Goal: Task Accomplishment & Management: Complete application form

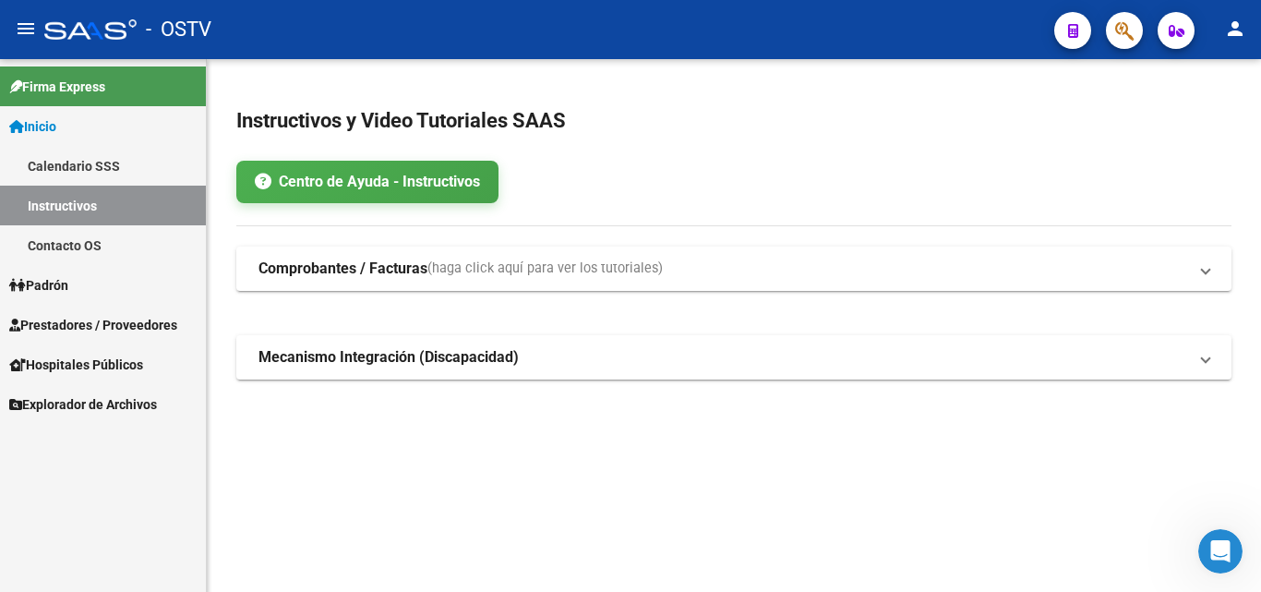
click at [143, 333] on span "Prestadores / Proveedores" at bounding box center [93, 325] width 168 height 20
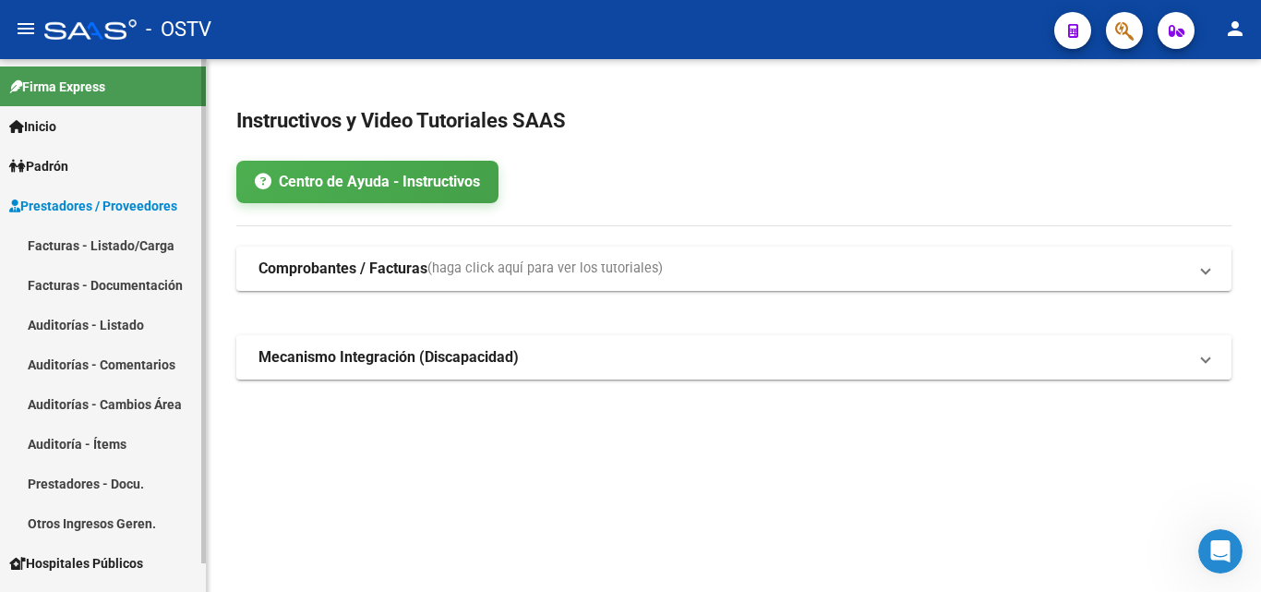
click at [102, 332] on link "Auditorías - Listado" at bounding box center [103, 325] width 206 height 40
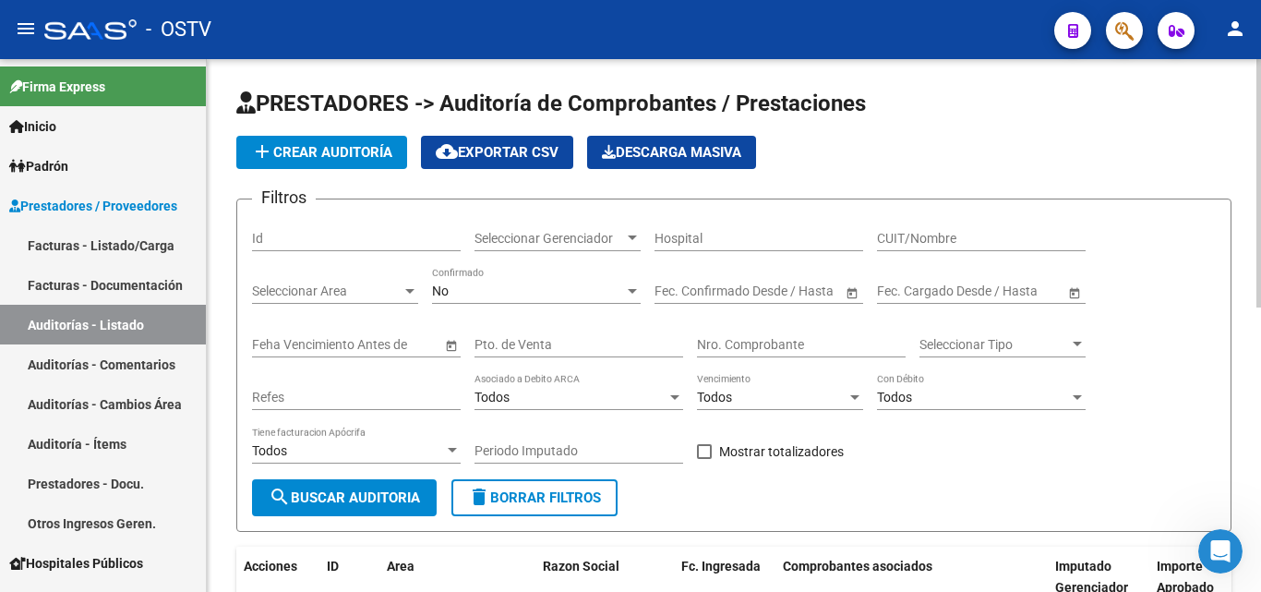
click at [353, 156] on span "add Crear Auditoría" at bounding box center [321, 152] width 141 height 17
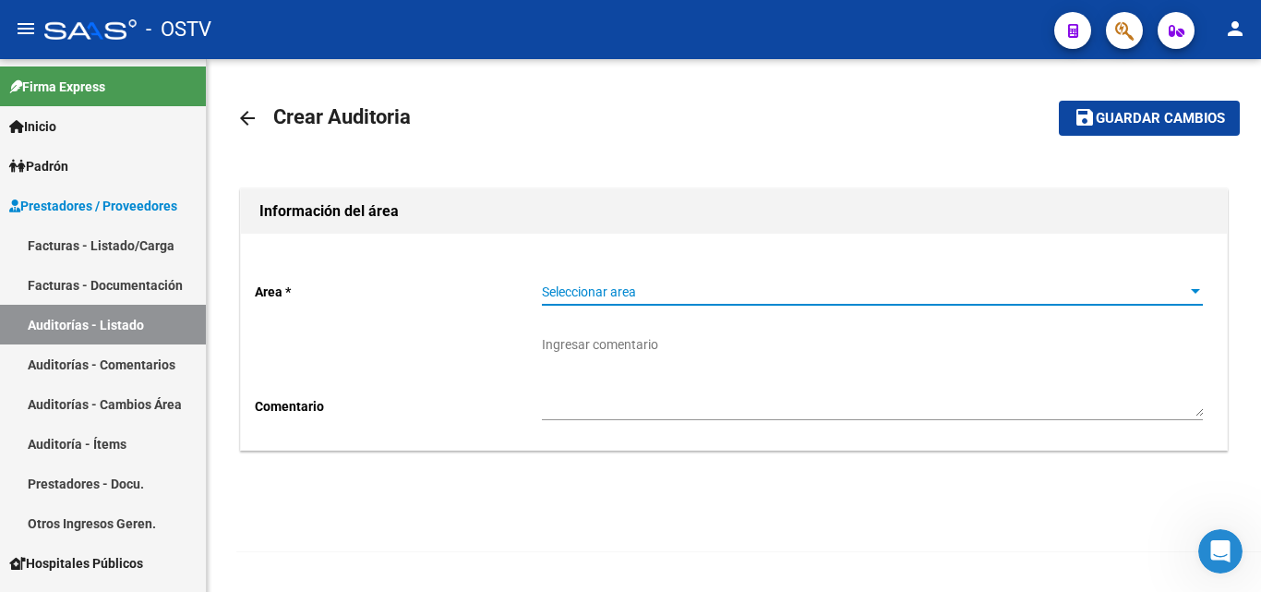
click at [613, 284] on span "Seleccionar area" at bounding box center [864, 292] width 644 height 16
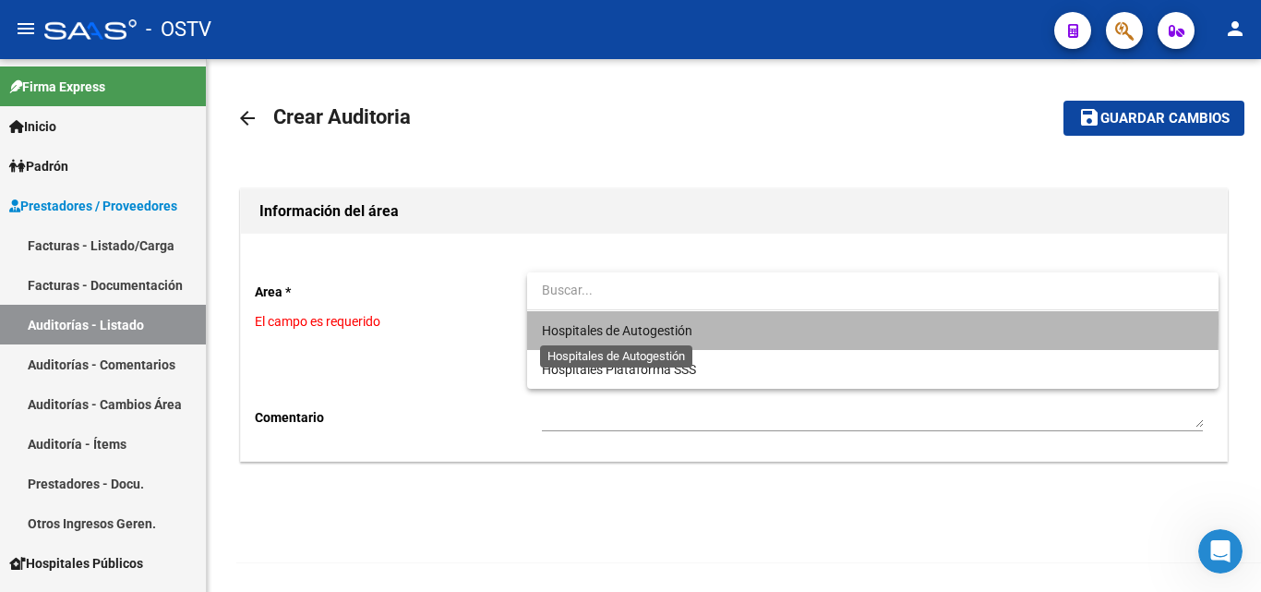
click at [610, 323] on span "Hospitales de Autogestión" at bounding box center [617, 330] width 150 height 15
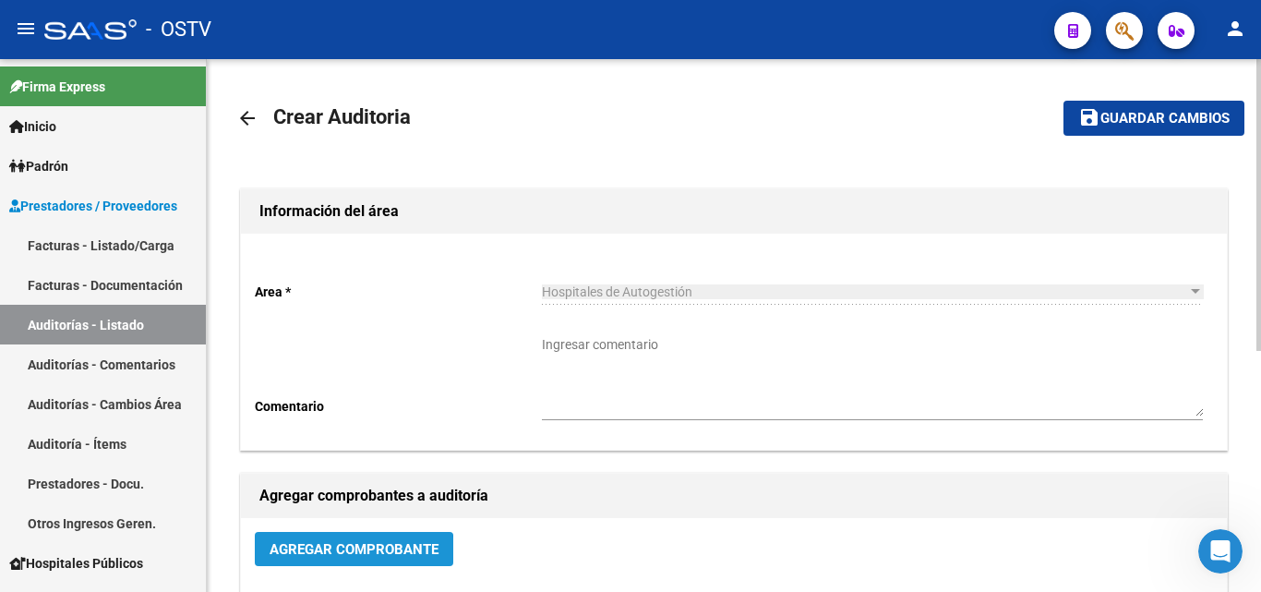
click at [350, 550] on span "Agregar Comprobante" at bounding box center [354, 549] width 169 height 17
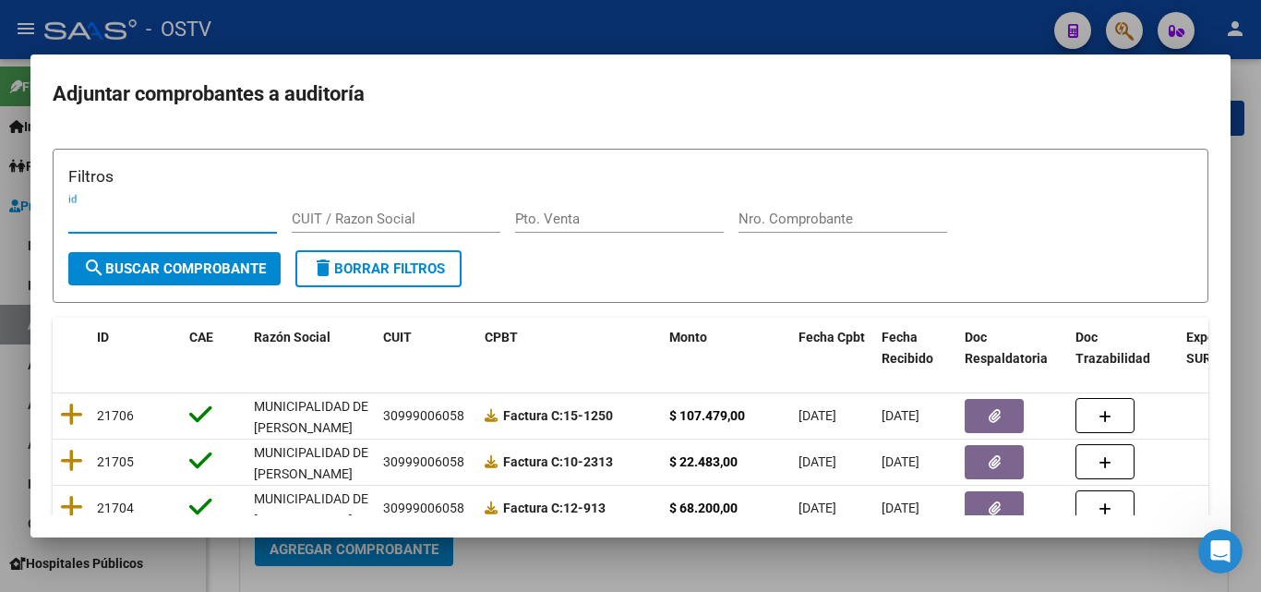
click at [836, 224] on input "Nro. Comprobante" at bounding box center [842, 218] width 209 height 17
drag, startPoint x: 778, startPoint y: 223, endPoint x: 656, endPoint y: 235, distance: 122.4
click at [656, 235] on div "Filtros id CUIT / Razon Social Pto. Venta Nro. Comprobante" at bounding box center [630, 207] width 1124 height 86
paste input "49426"
type input "49426"
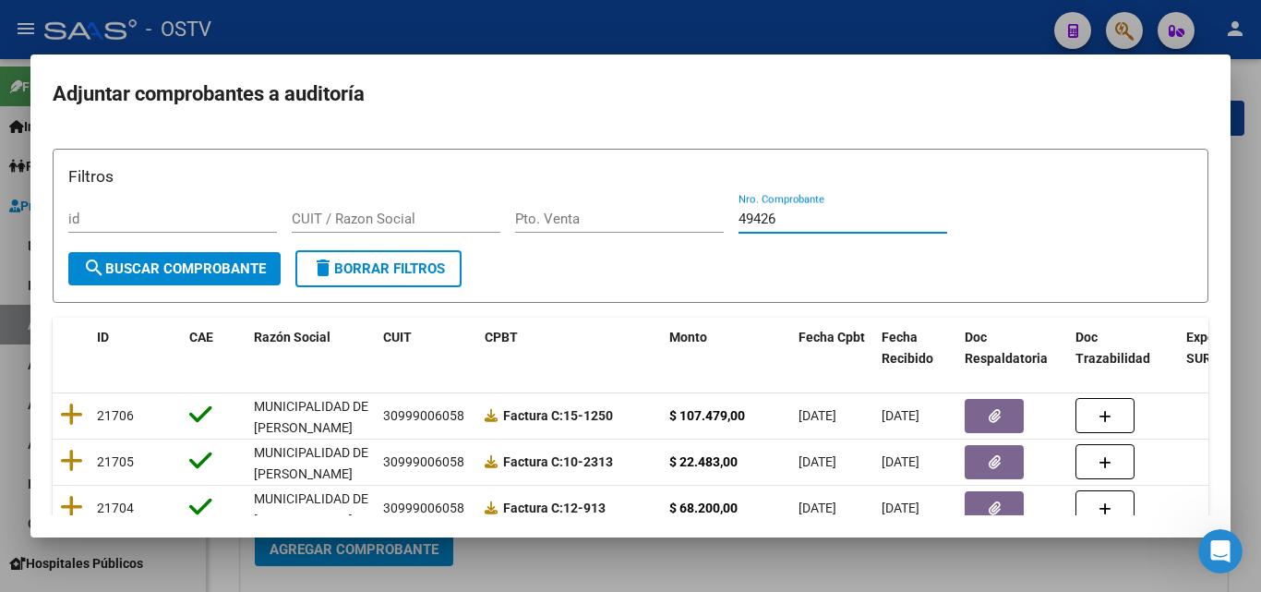
click at [182, 266] on span "search Buscar Comprobante" at bounding box center [174, 268] width 183 height 17
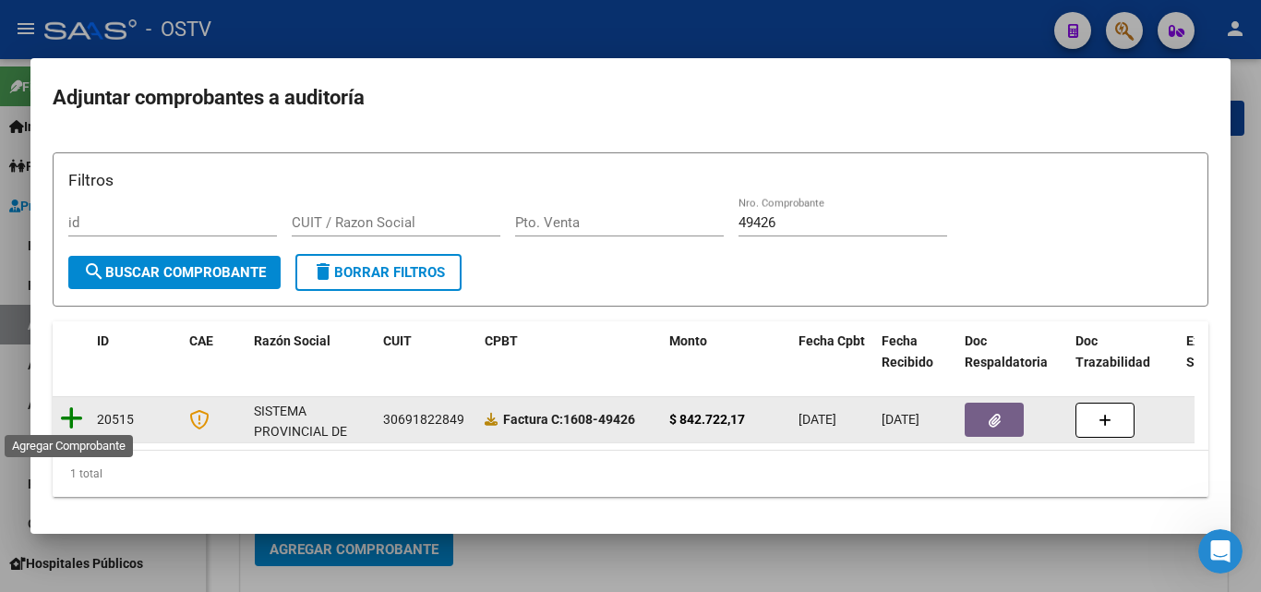
click at [63, 417] on icon at bounding box center [71, 418] width 23 height 26
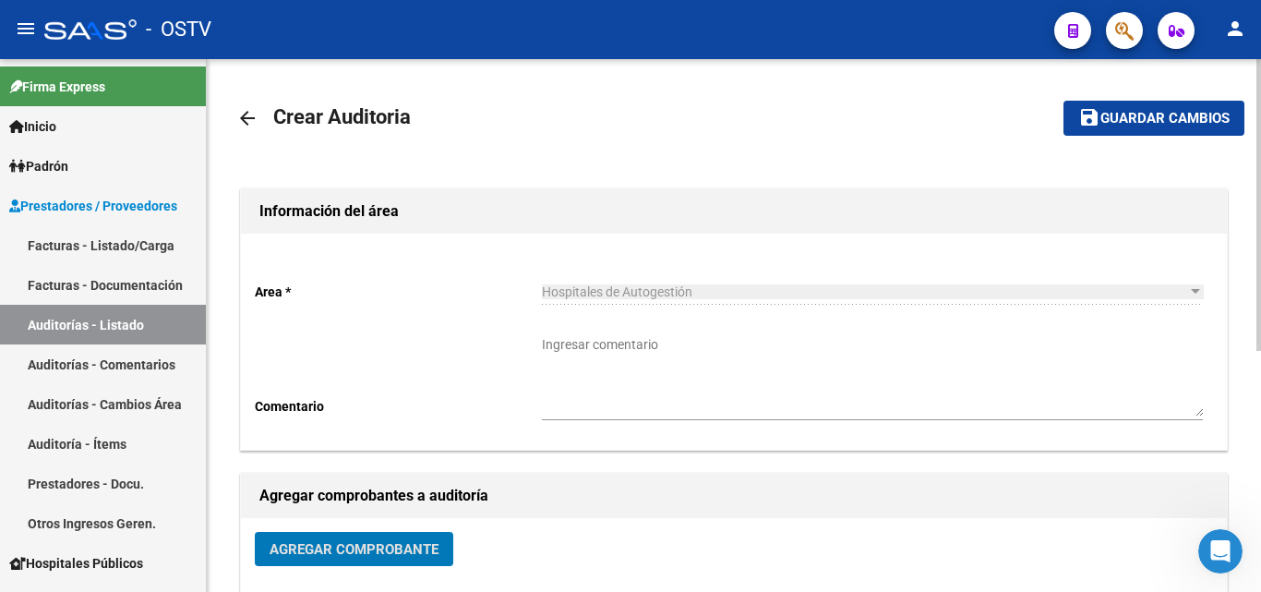
click at [1108, 115] on span "Guardar cambios" at bounding box center [1164, 119] width 129 height 17
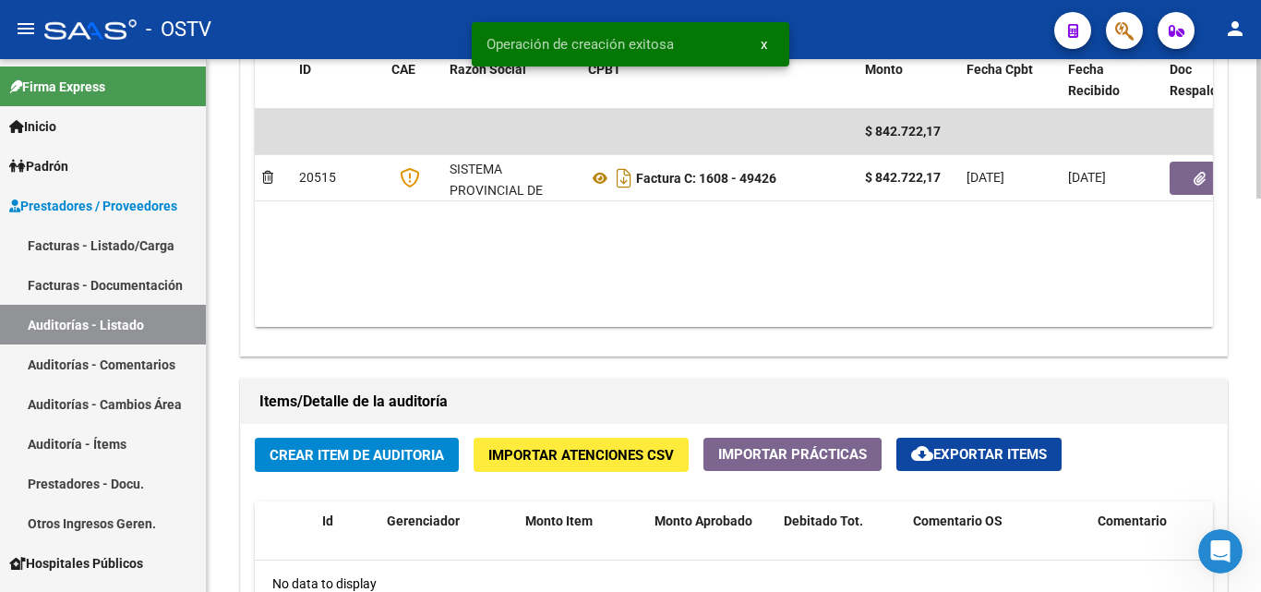
scroll to position [1015, 0]
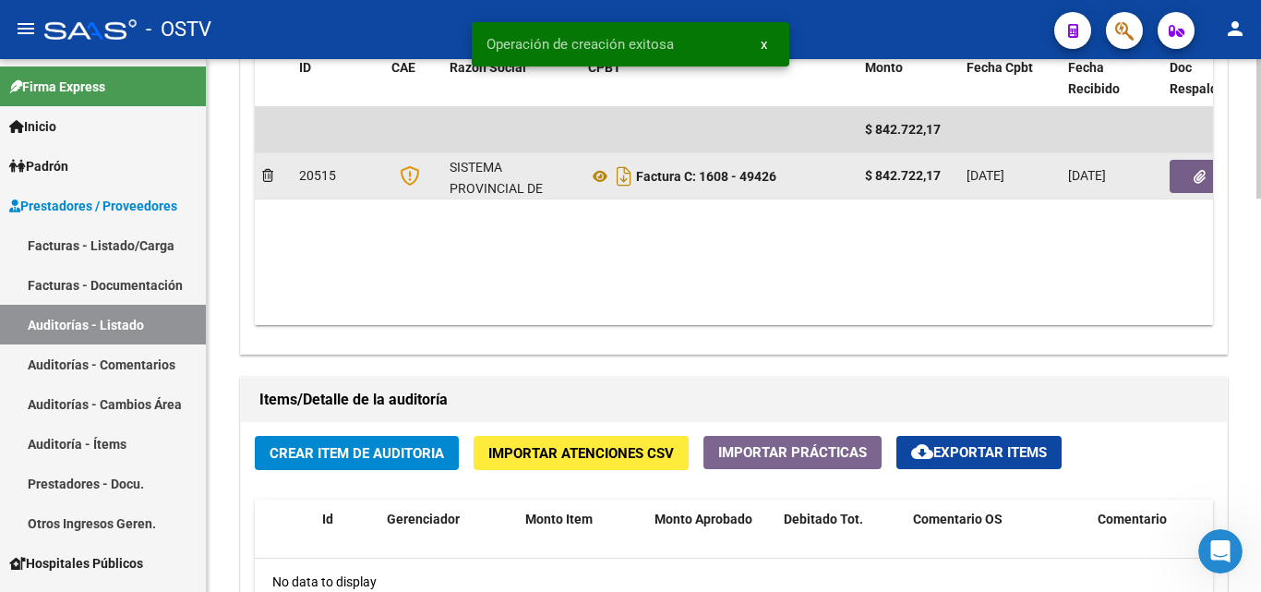
click at [1181, 184] on button "button" at bounding box center [1198, 176] width 59 height 33
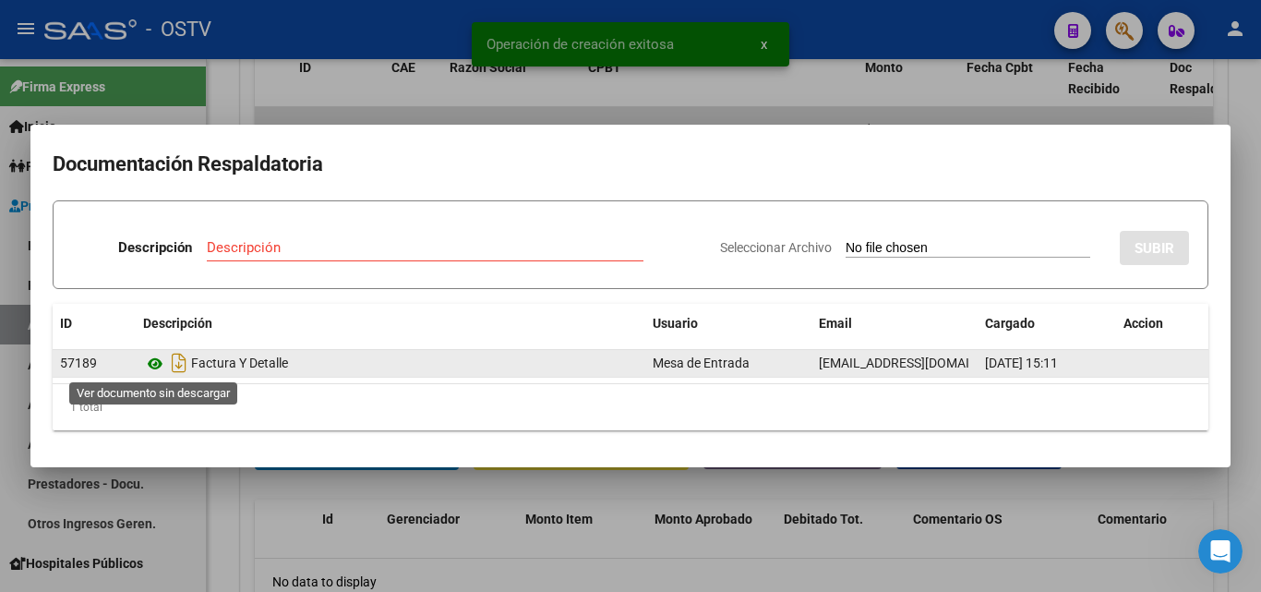
click at [161, 371] on icon at bounding box center [155, 364] width 24 height 22
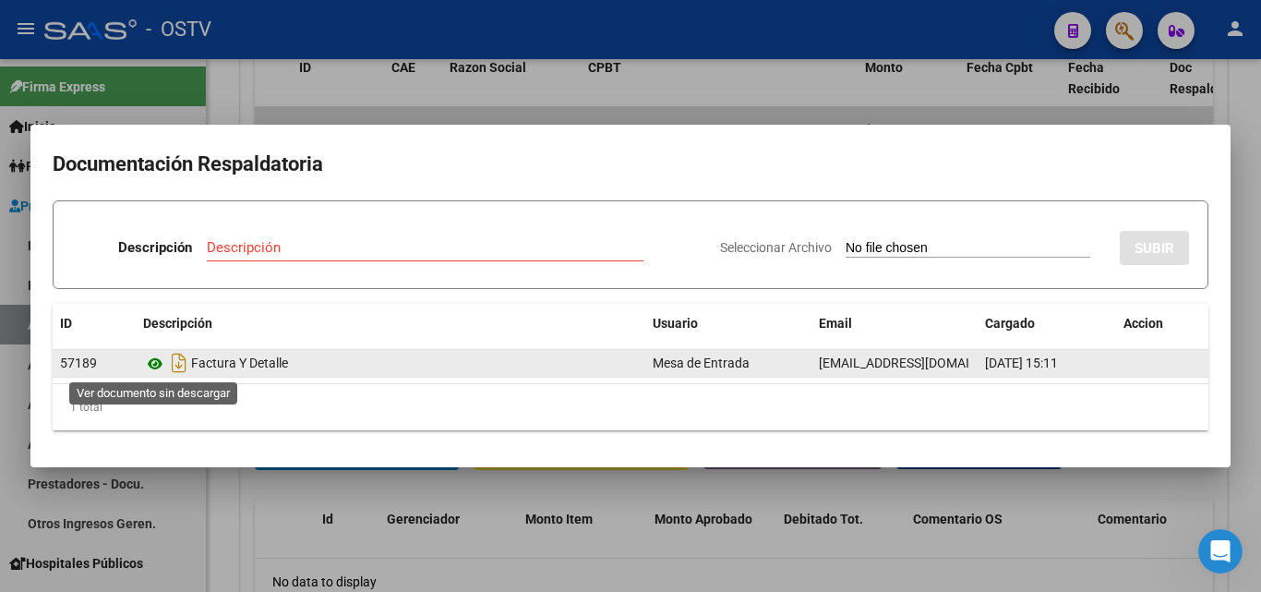
click at [152, 366] on icon at bounding box center [155, 364] width 24 height 22
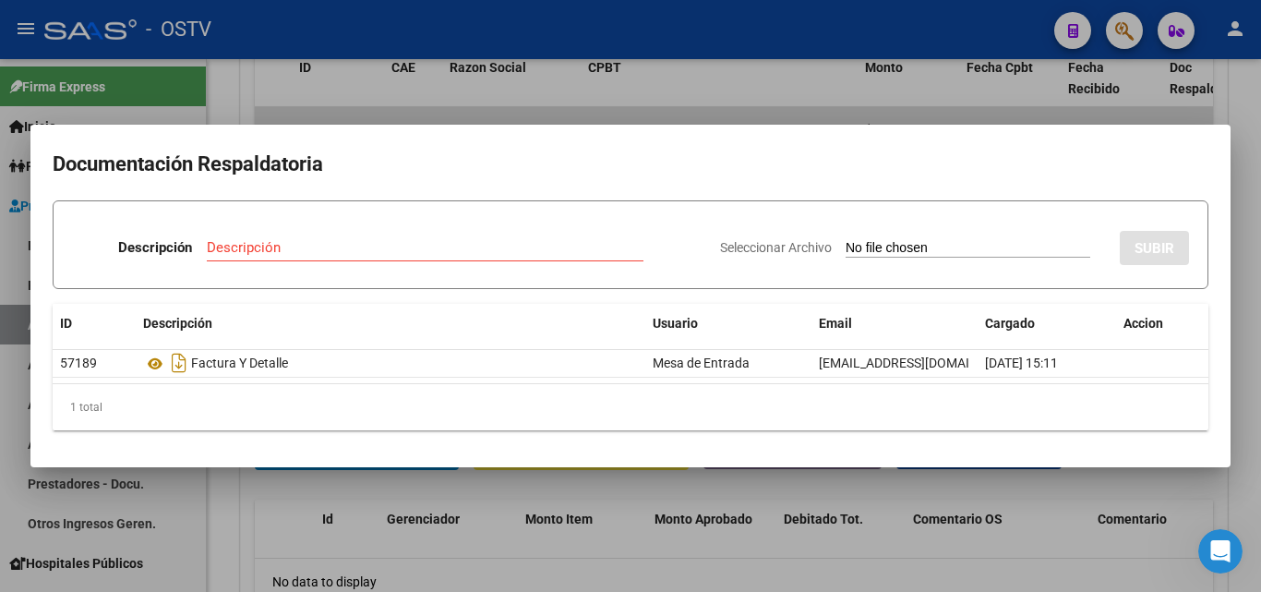
click at [892, 126] on mat-dialog-container "Documentación Respaldatoria Descripción Descripción Seleccionar Archivo SUBIR I…" at bounding box center [630, 296] width 1200 height 342
click at [898, 103] on div at bounding box center [630, 296] width 1261 height 592
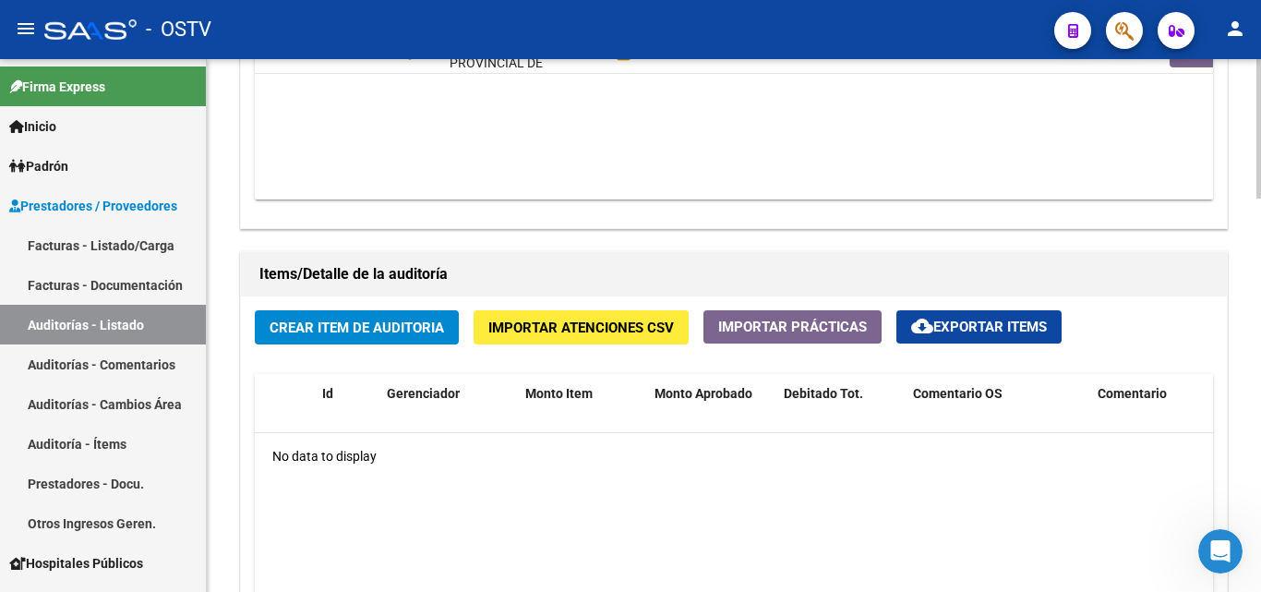
scroll to position [1292, 0]
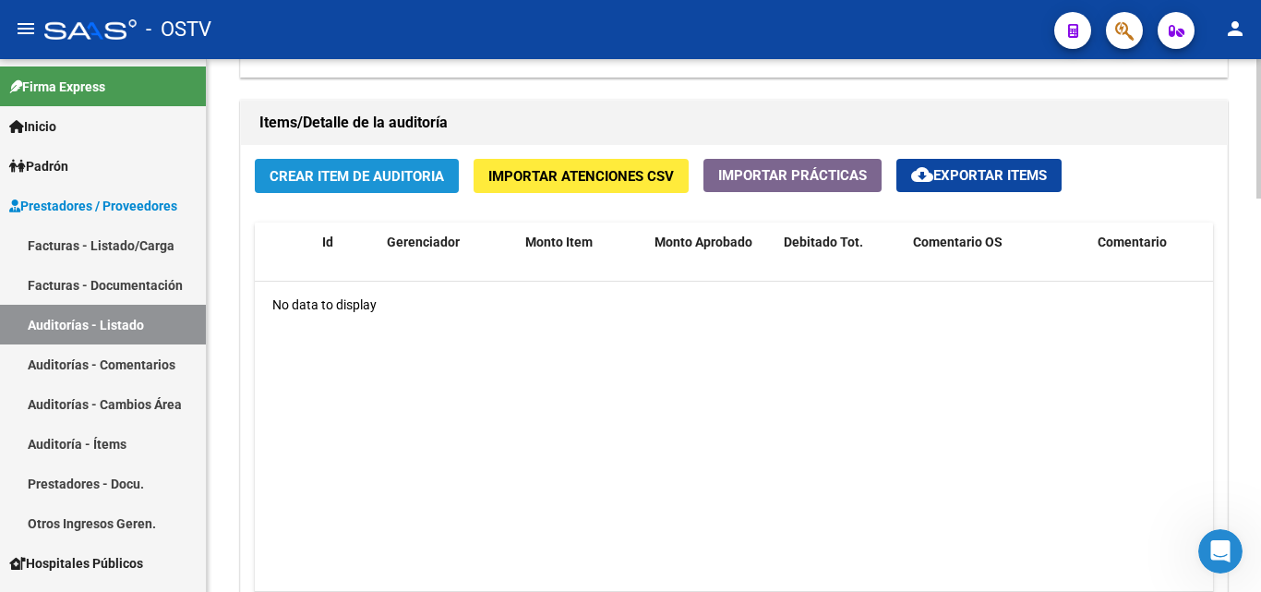
click at [383, 182] on span "Crear Item de Auditoria" at bounding box center [357, 176] width 174 height 17
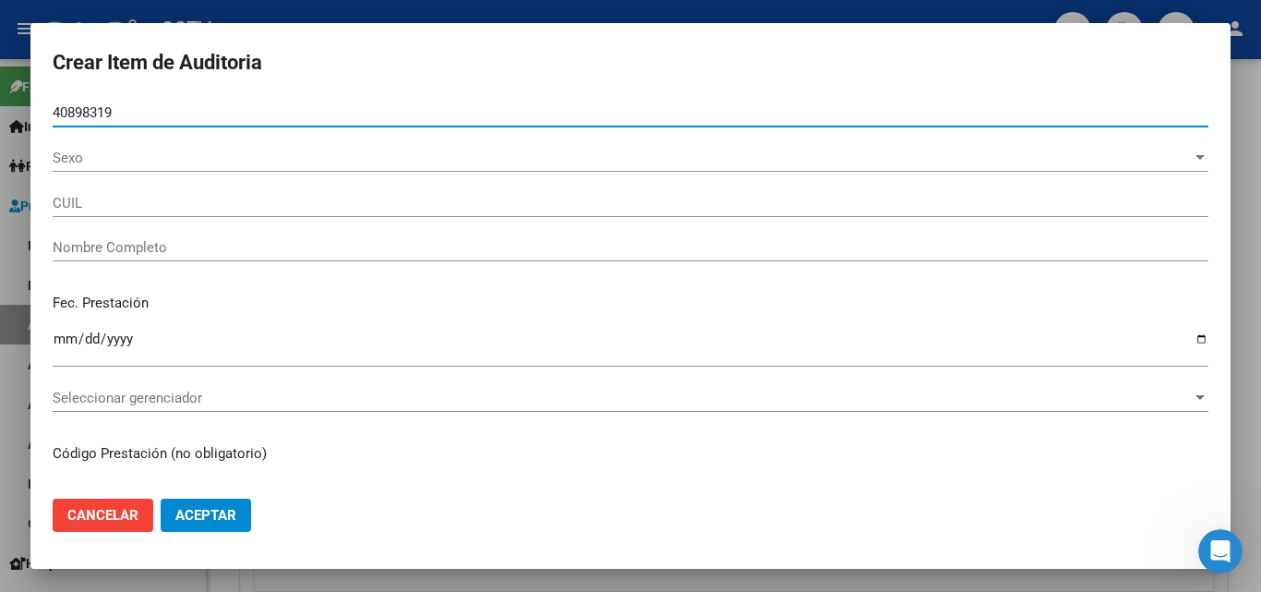
type input "40898319"
click at [72, 163] on span "Sexo" at bounding box center [622, 158] width 1139 height 17
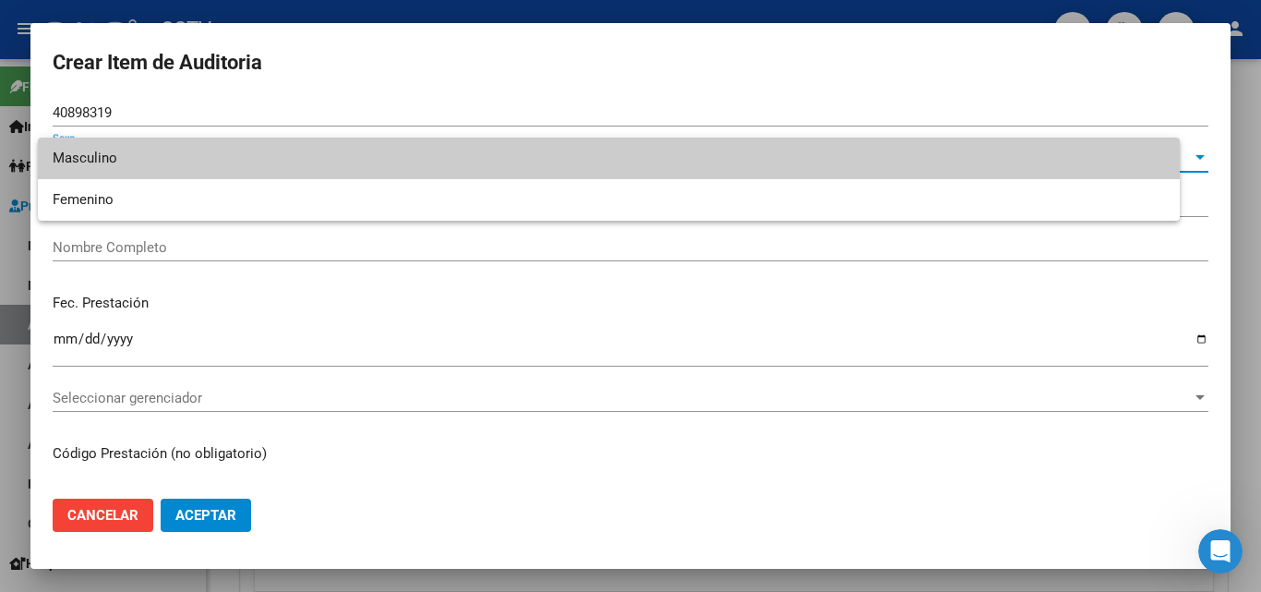
type input "27408983199"
type input "[PERSON_NAME] ."
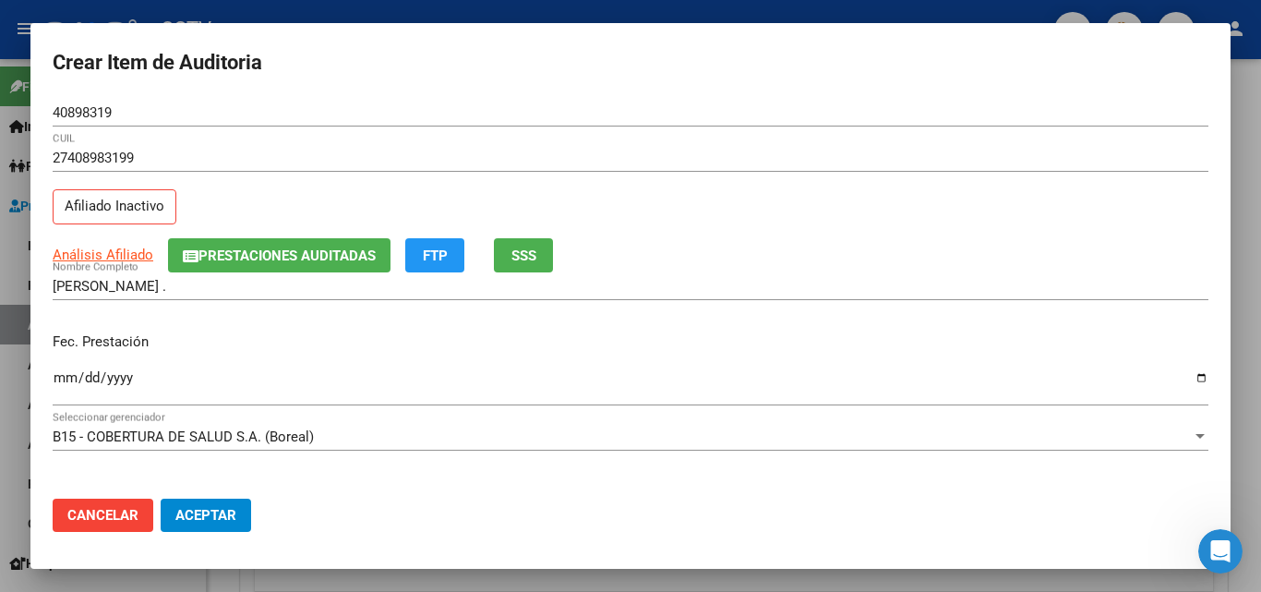
click at [111, 265] on app-link-go-to "Análisis Afiliado" at bounding box center [103, 255] width 101 height 21
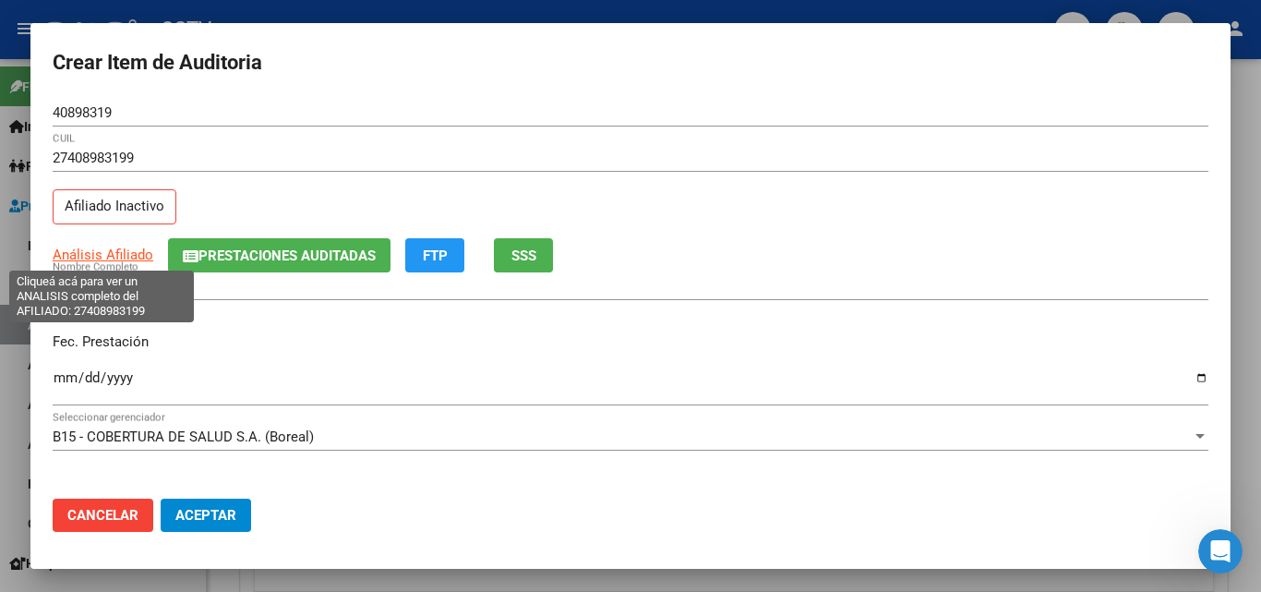
click at [113, 257] on span "Análisis Afiliado" at bounding box center [103, 254] width 101 height 17
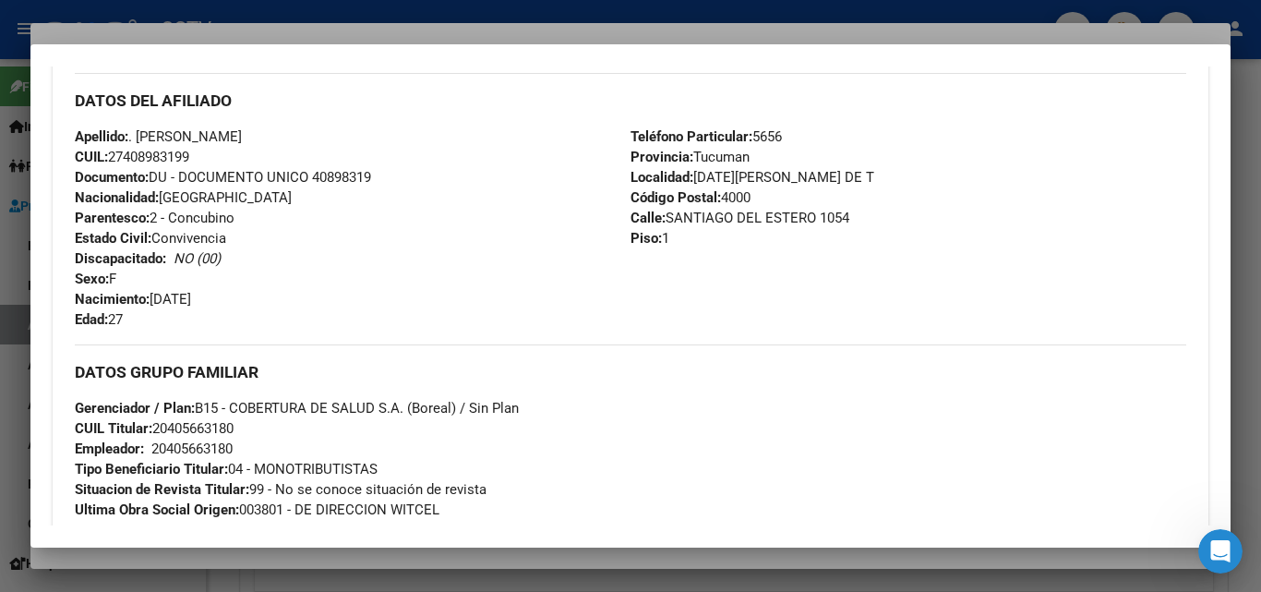
scroll to position [1107, 0]
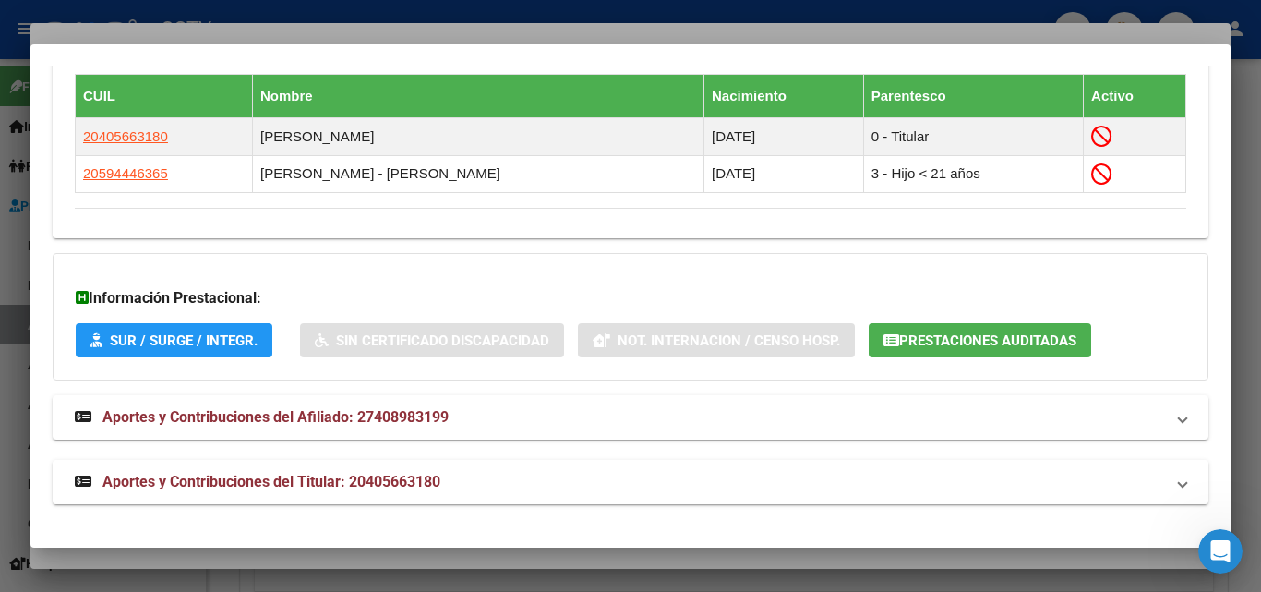
click at [313, 481] on span "Aportes y Contribuciones del Titular: 20405663180" at bounding box center [271, 482] width 338 height 18
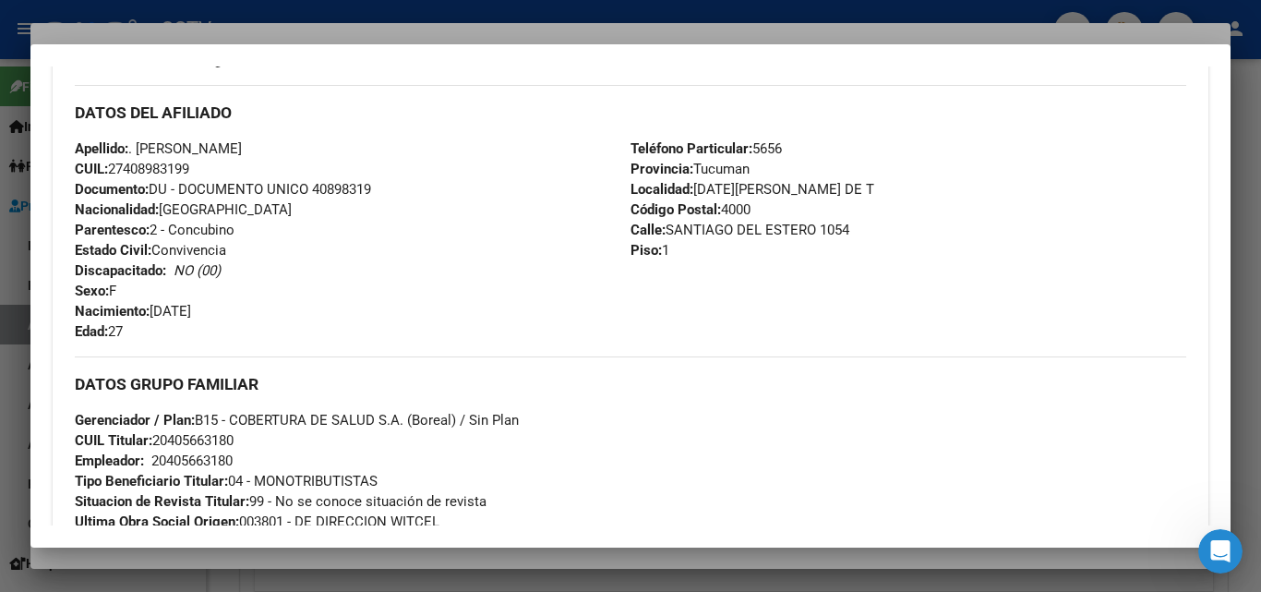
scroll to position [646, 0]
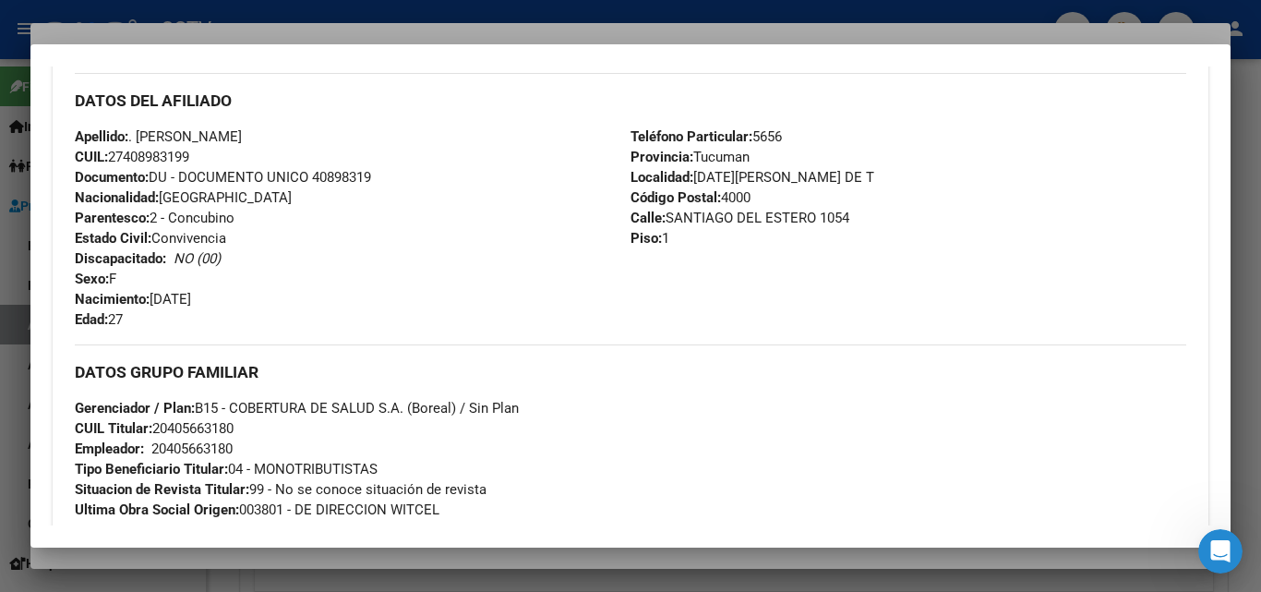
click at [279, 562] on div at bounding box center [630, 296] width 1261 height 592
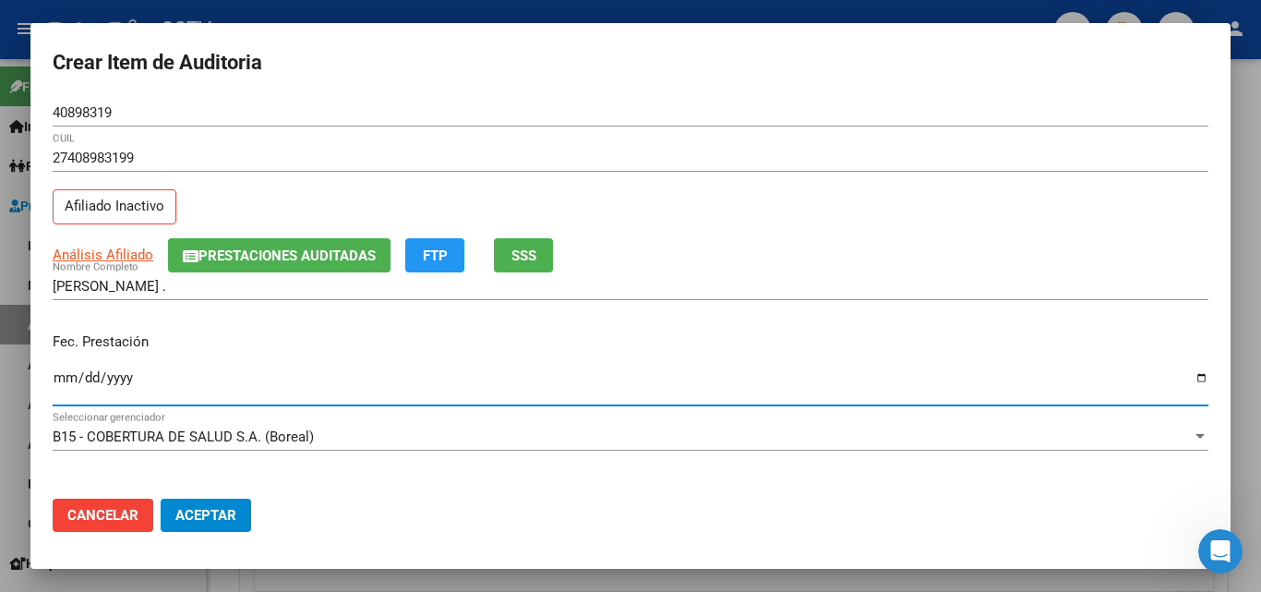
click at [64, 372] on input "Ingresar la fecha" at bounding box center [631, 385] width 1156 height 30
type input "[DATE]"
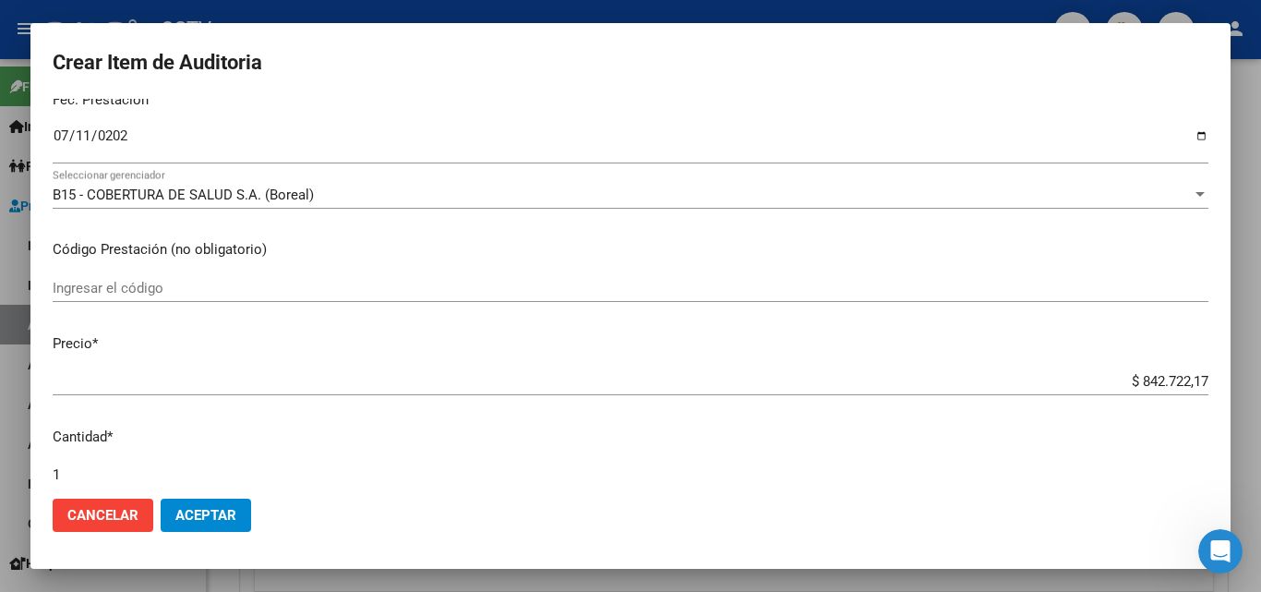
scroll to position [612, 0]
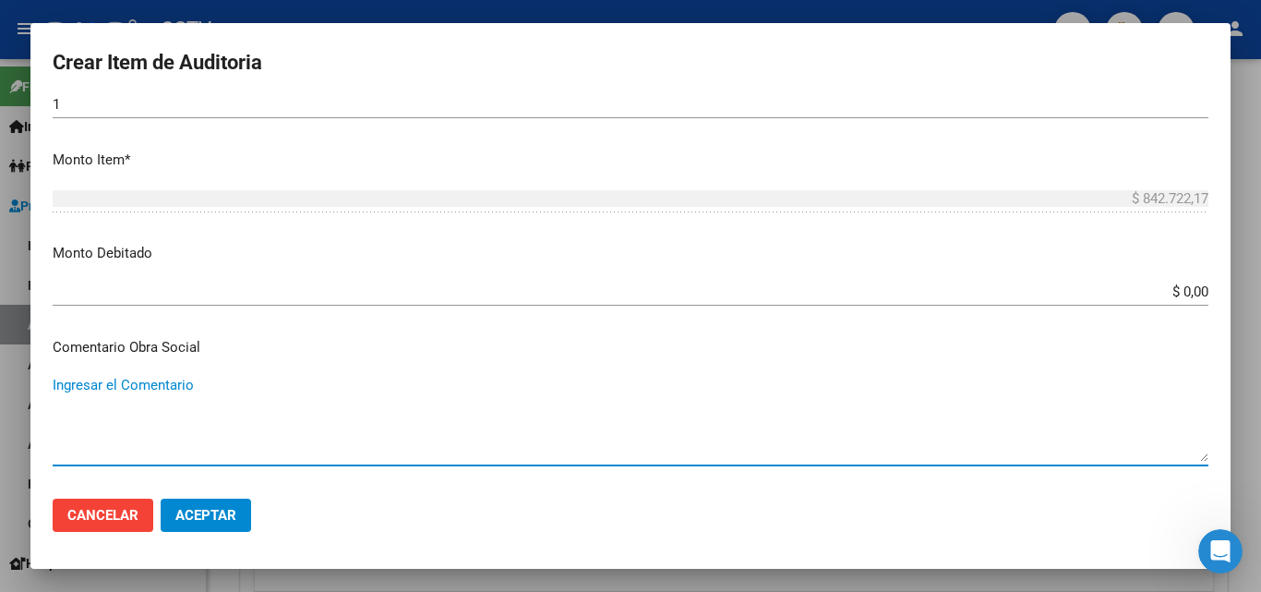
click at [1177, 294] on input "$ 0,00" at bounding box center [631, 291] width 1156 height 17
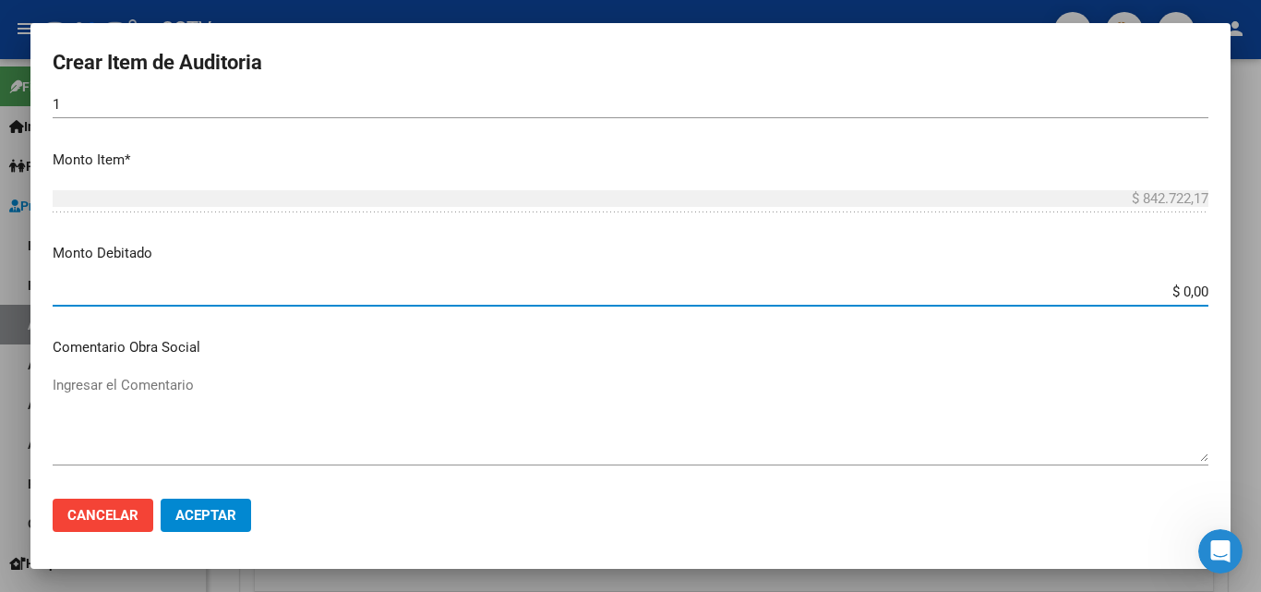
click at [1177, 294] on input "$ 0,00" at bounding box center [631, 291] width 1156 height 17
paste input "$ 842.722,17"
type input "$ 842.722,17"
click at [1137, 337] on p "Comentario Obra Social" at bounding box center [631, 347] width 1156 height 21
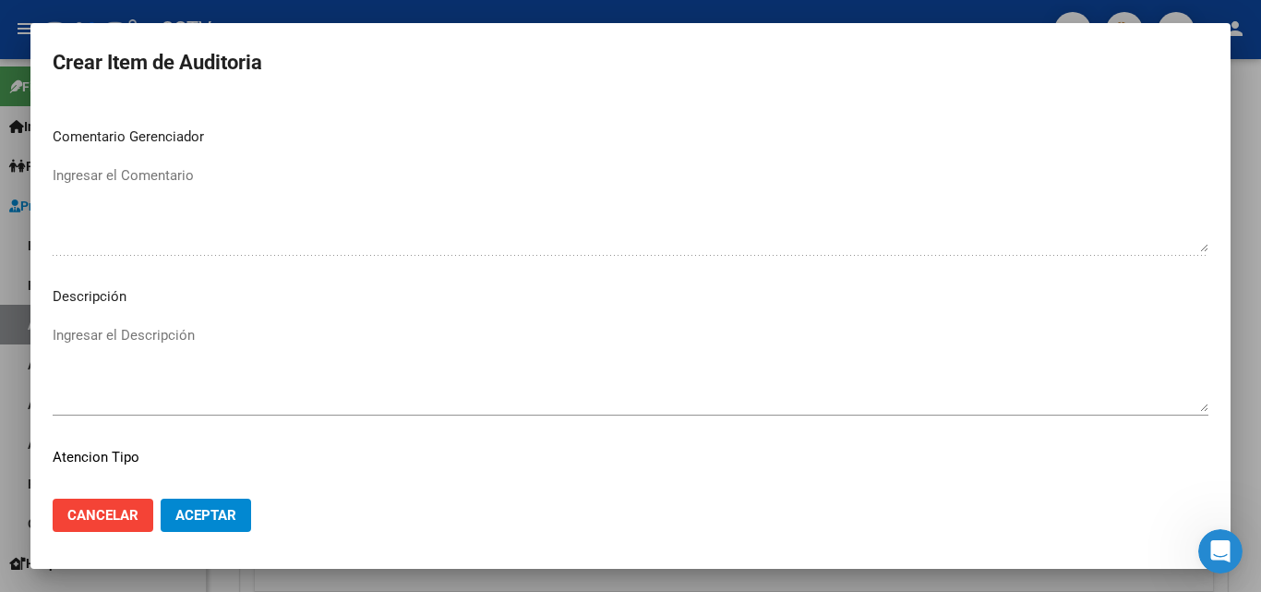
scroll to position [1277, 0]
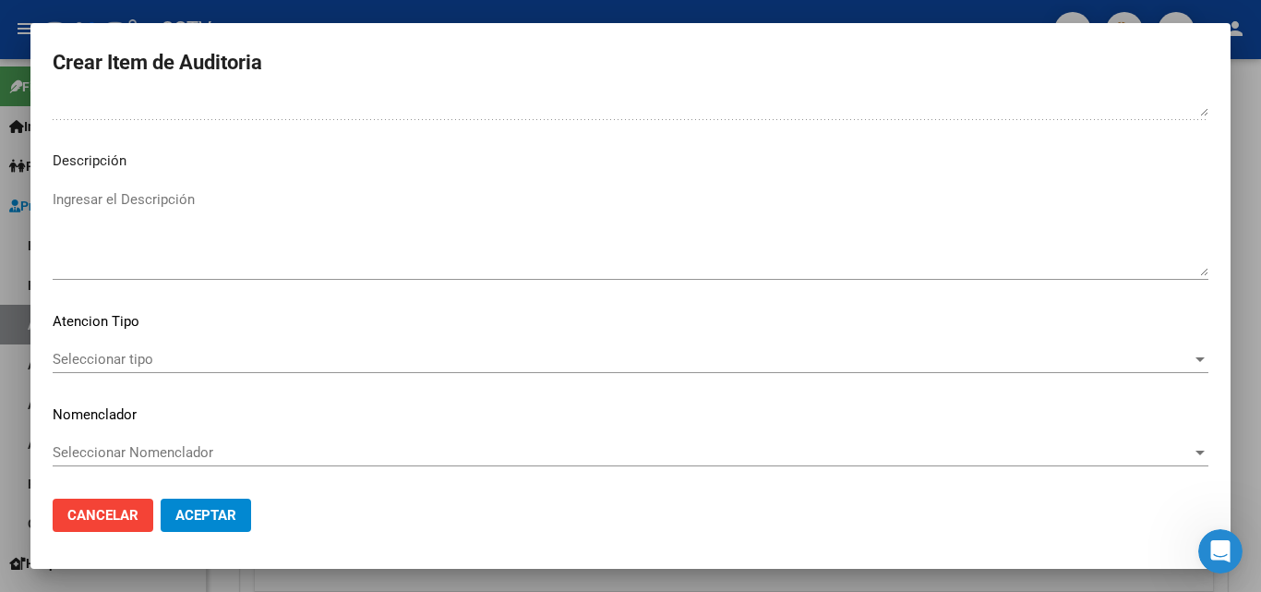
click at [138, 359] on span "Seleccionar tipo" at bounding box center [622, 359] width 1139 height 17
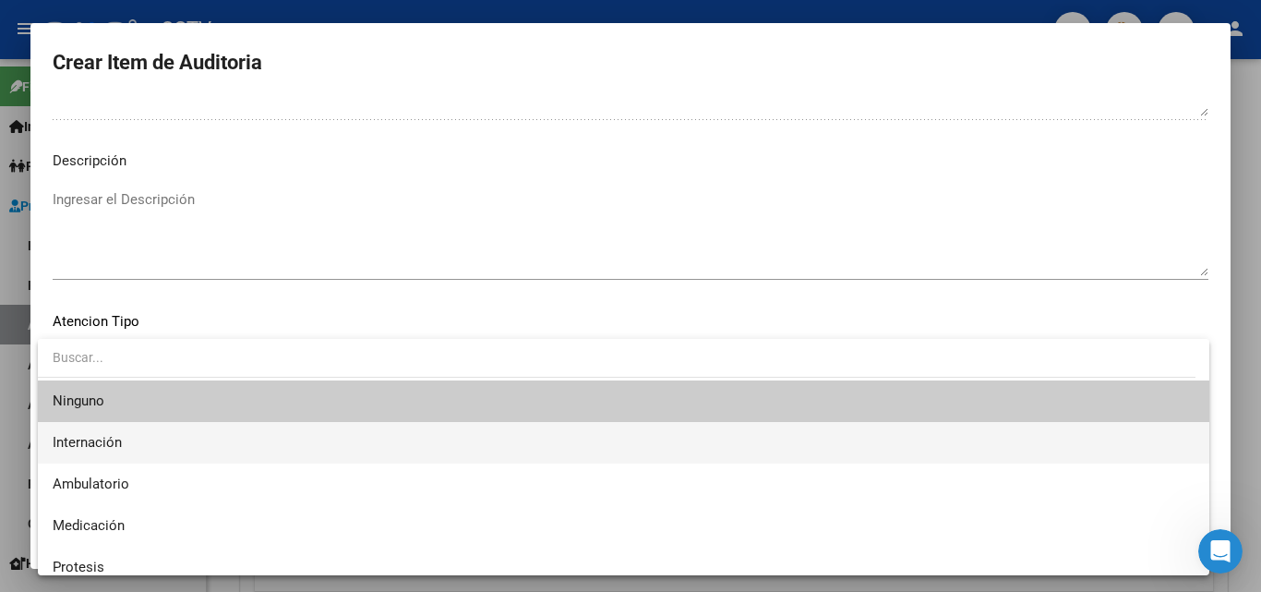
click at [119, 455] on span "Internación" at bounding box center [624, 443] width 1142 height 42
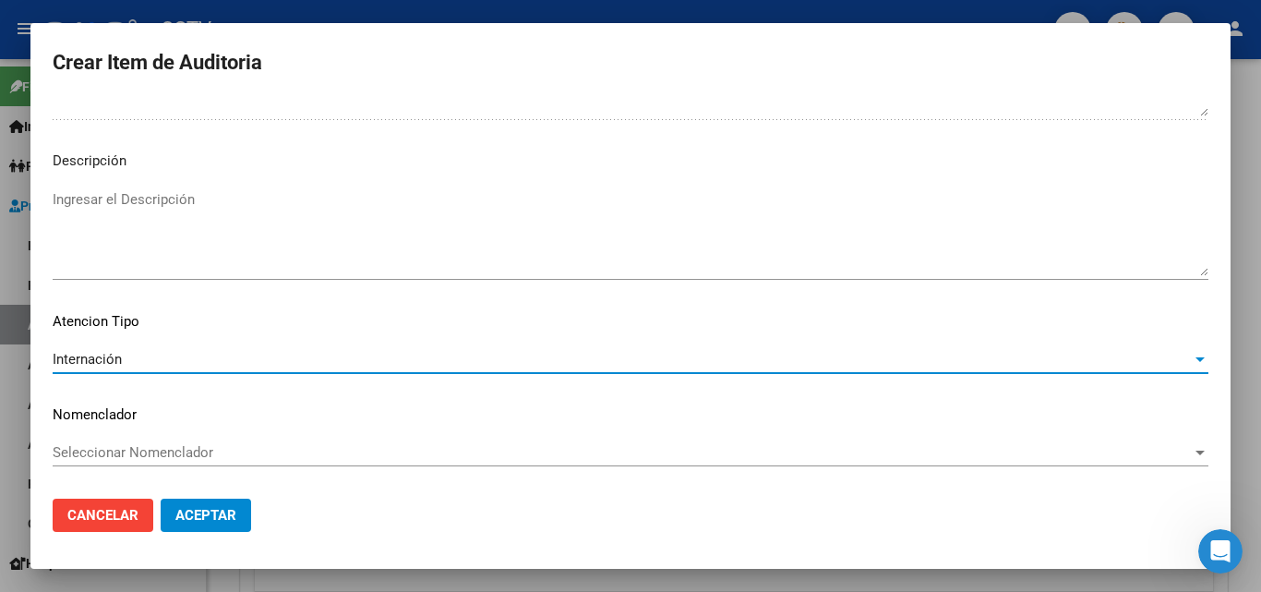
click at [222, 516] on span "Aceptar" at bounding box center [205, 515] width 61 height 17
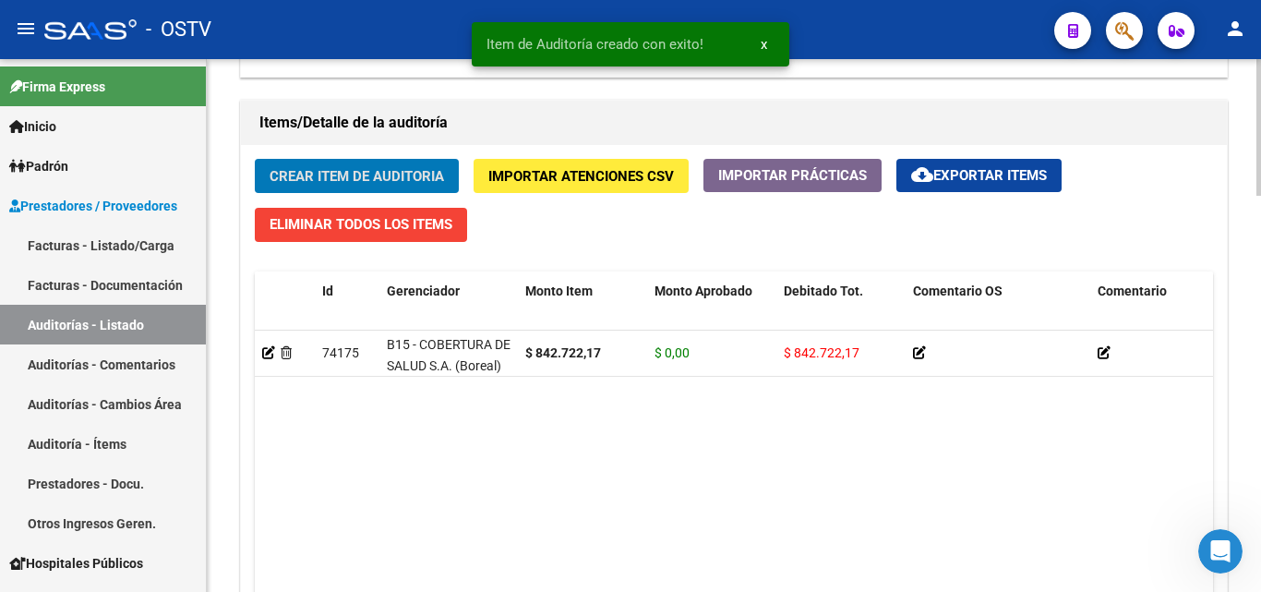
scroll to position [1293, 0]
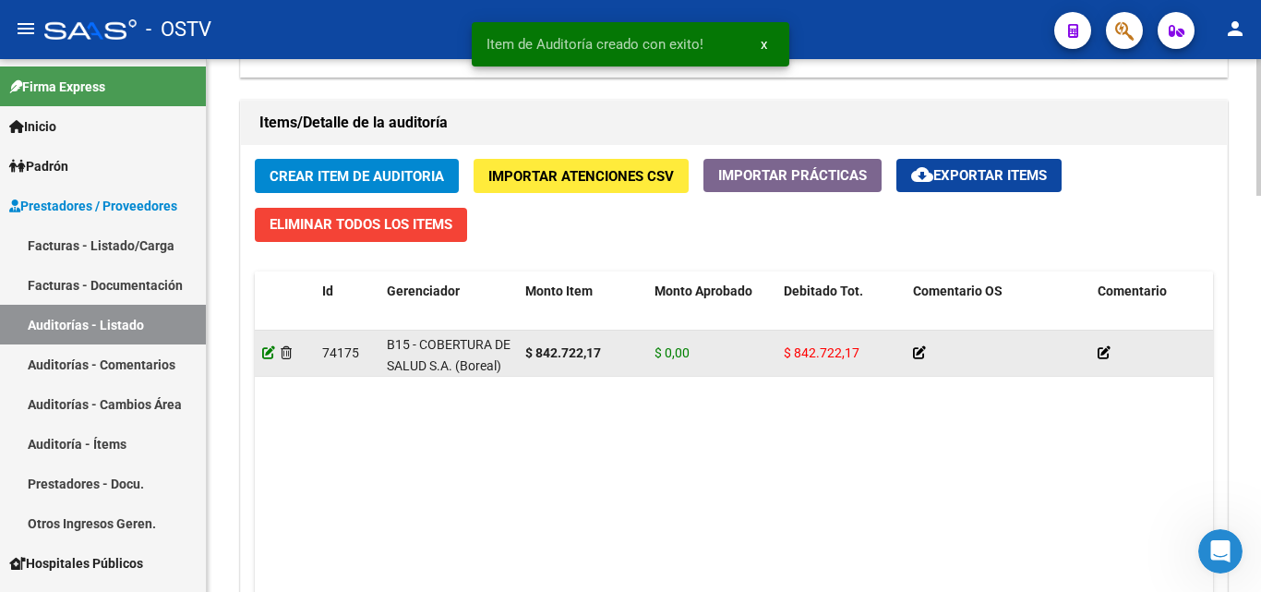
click at [266, 354] on icon at bounding box center [268, 352] width 13 height 13
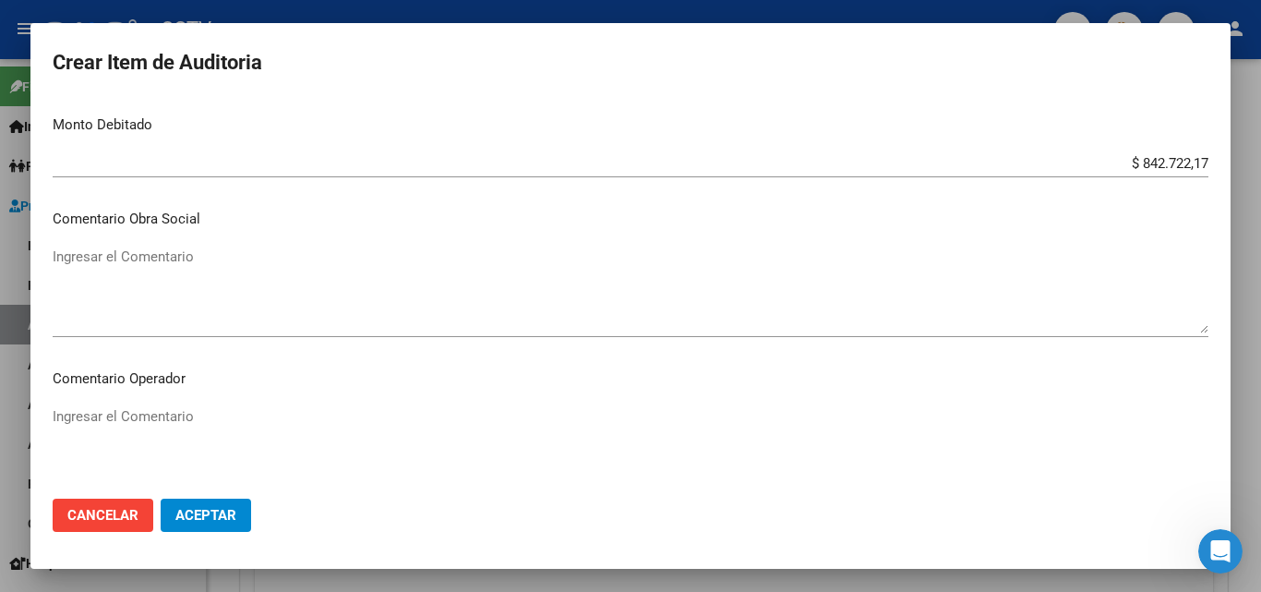
scroll to position [738, 0]
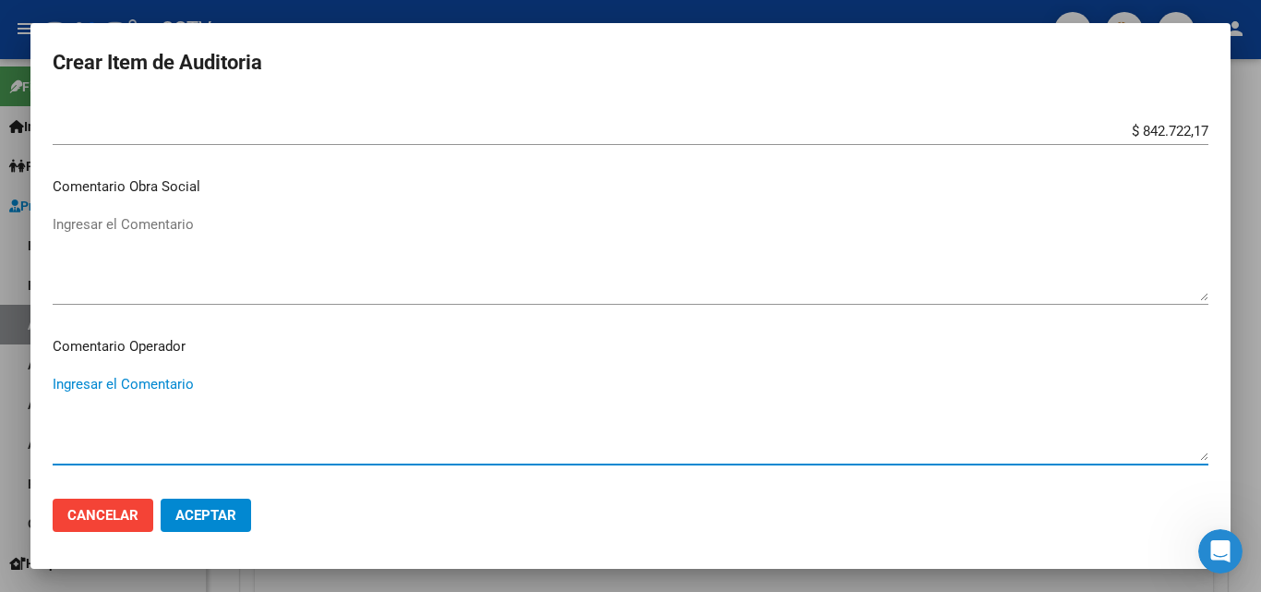
click at [155, 386] on textarea "Ingresar el Comentario" at bounding box center [631, 417] width 1156 height 87
drag, startPoint x: 399, startPoint y: 381, endPoint x: 331, endPoint y: 388, distance: 67.7
click at [331, 388] on textarea "Posee otra obra social desde 06/2025 segun sssalud" at bounding box center [631, 417] width 1156 height 87
click at [411, 384] on textarea "Posee otra obra social desde 06/2025 segun sssalud" at bounding box center [631, 417] width 1156 height 87
click at [331, 383] on textarea "Posee otra obra social desde 06/2025 segun sssalud" at bounding box center [631, 417] width 1156 height 87
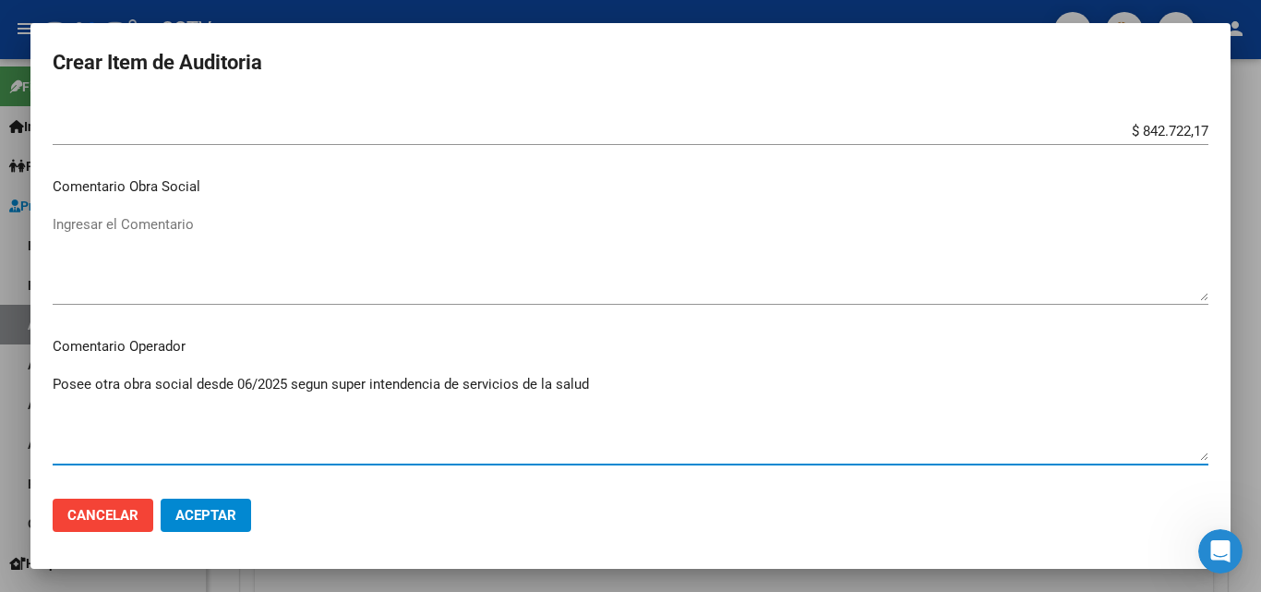
click at [309, 384] on textarea "Posee otra obra social desde 06/2025 segun super intendencia de servicios de la…" at bounding box center [631, 417] width 1156 height 87
click at [684, 406] on textarea "Posee otra obra social desde 06/2025 según super intendencia de servicios de la…" at bounding box center [631, 417] width 1156 height 87
click at [617, 390] on textarea "Posee otra obra social desde 06/2025 según super intendencia de servicios de la…" at bounding box center [631, 417] width 1156 height 87
type textarea "Posee otra obra social desde 06/2025 según super intendencia de servicios de la…"
click at [195, 512] on span "Aceptar" at bounding box center [205, 515] width 61 height 17
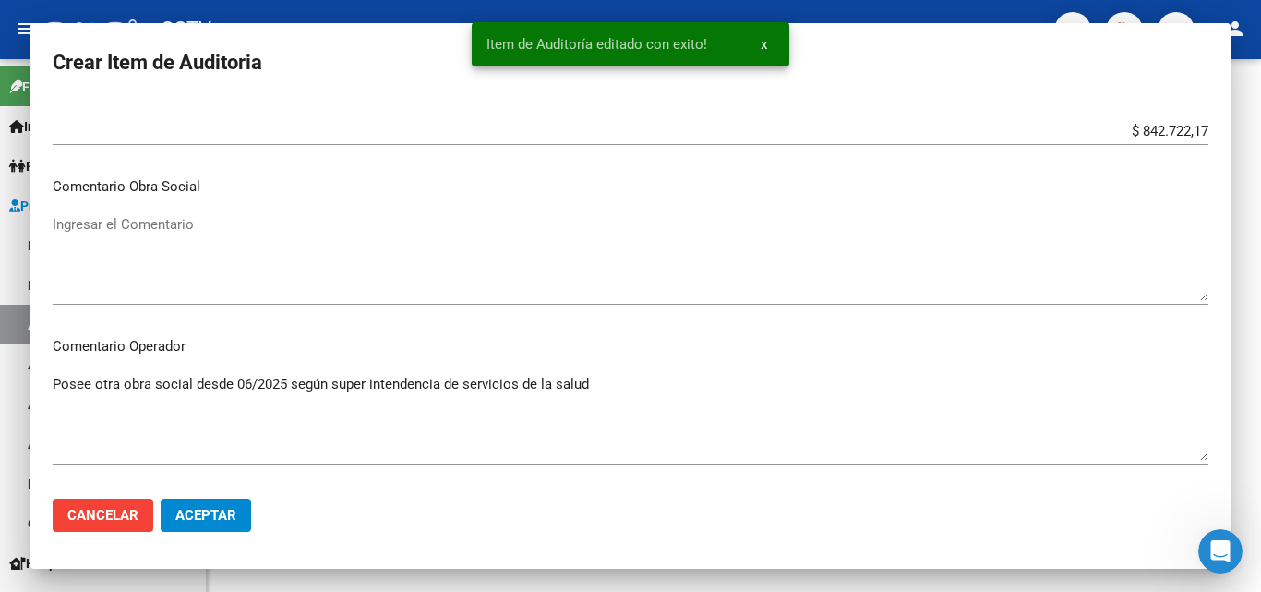
scroll to position [0, 0]
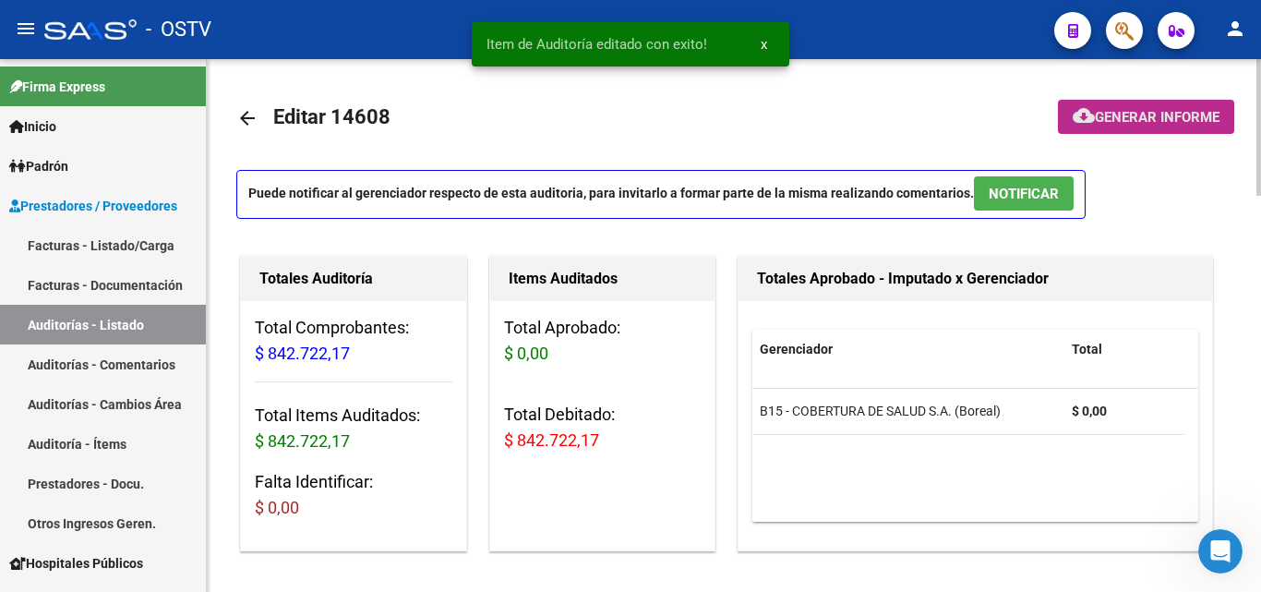
click at [1123, 127] on button "cloud_download Generar informe" at bounding box center [1146, 117] width 176 height 34
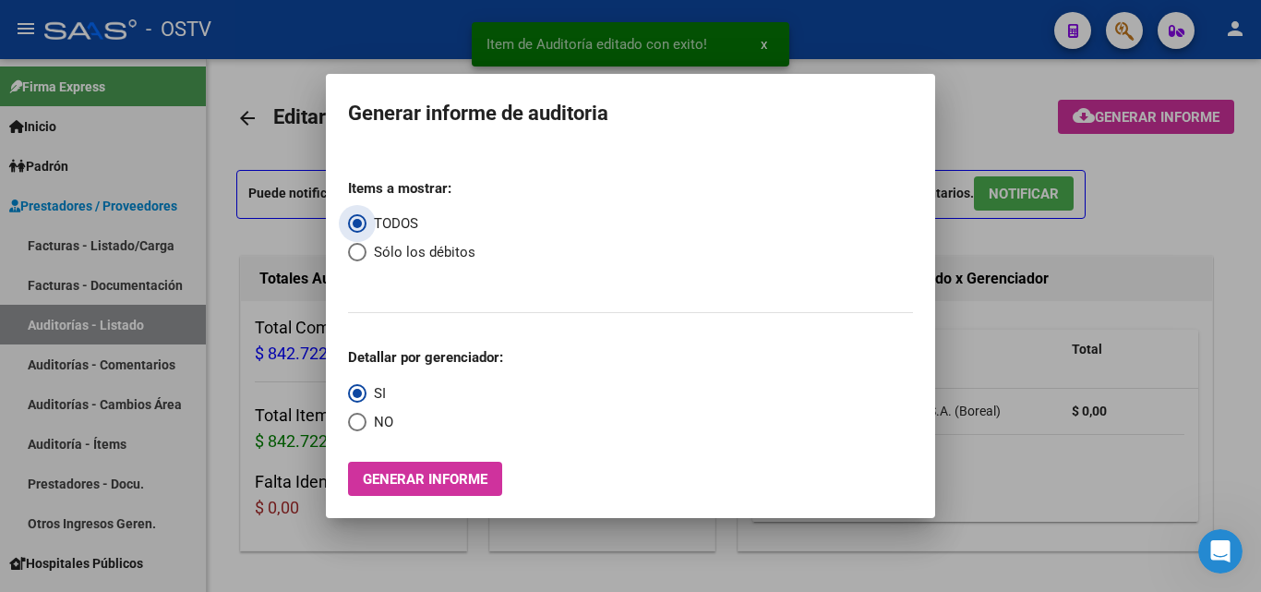
click at [364, 251] on span "Select an option" at bounding box center [357, 252] width 18 height 18
click at [364, 251] on input "Sólo los débitos" at bounding box center [357, 252] width 18 height 18
radio input "true"
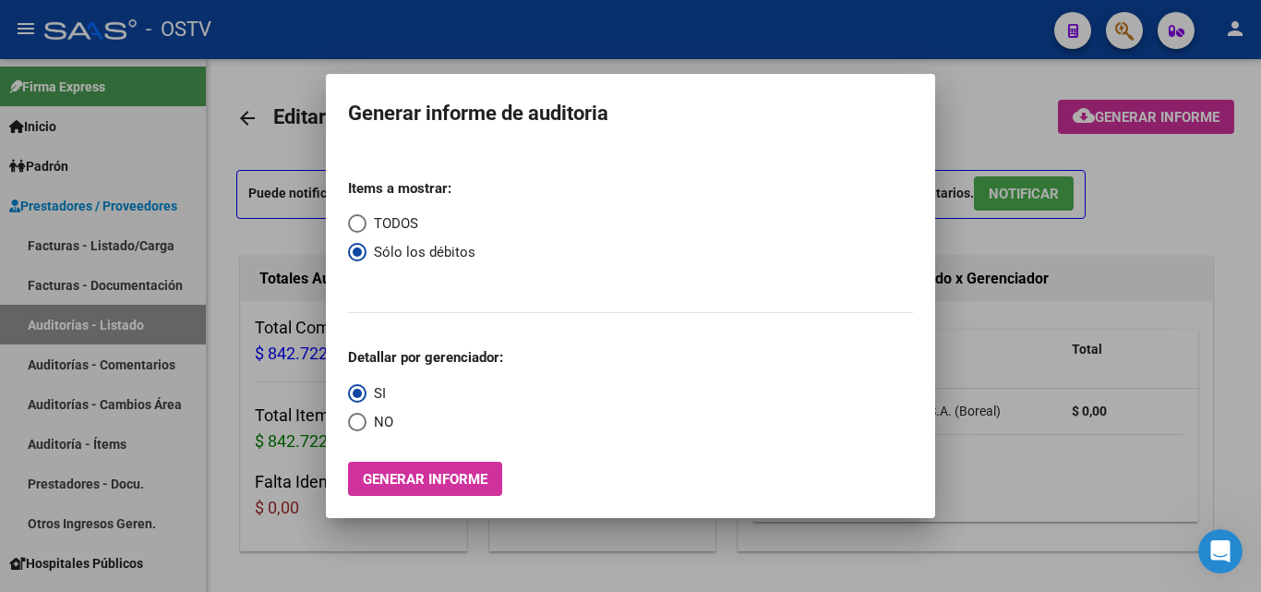
click at [363, 423] on span "Select an option" at bounding box center [357, 422] width 18 height 18
click at [363, 423] on input "NO" at bounding box center [357, 422] width 18 height 18
radio input "true"
click at [460, 483] on span "Generar informe" at bounding box center [425, 479] width 125 height 17
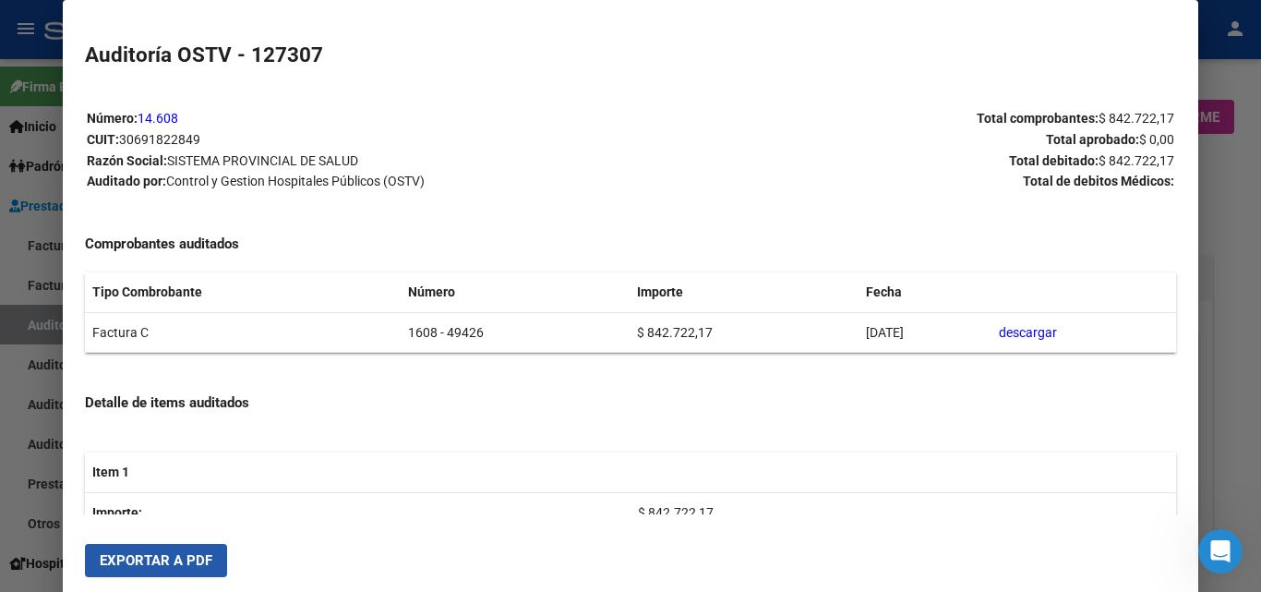
click at [192, 555] on span "Exportar a PDF" at bounding box center [156, 560] width 113 height 17
click at [1225, 333] on div at bounding box center [630, 296] width 1261 height 592
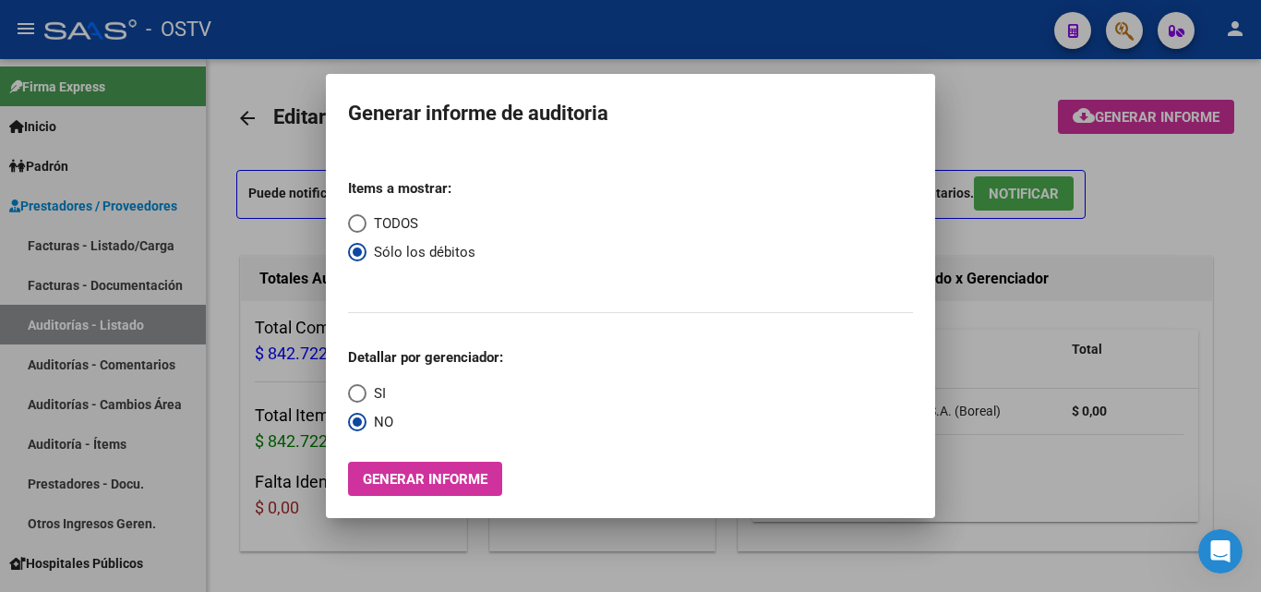
click at [1039, 490] on div at bounding box center [630, 296] width 1261 height 592
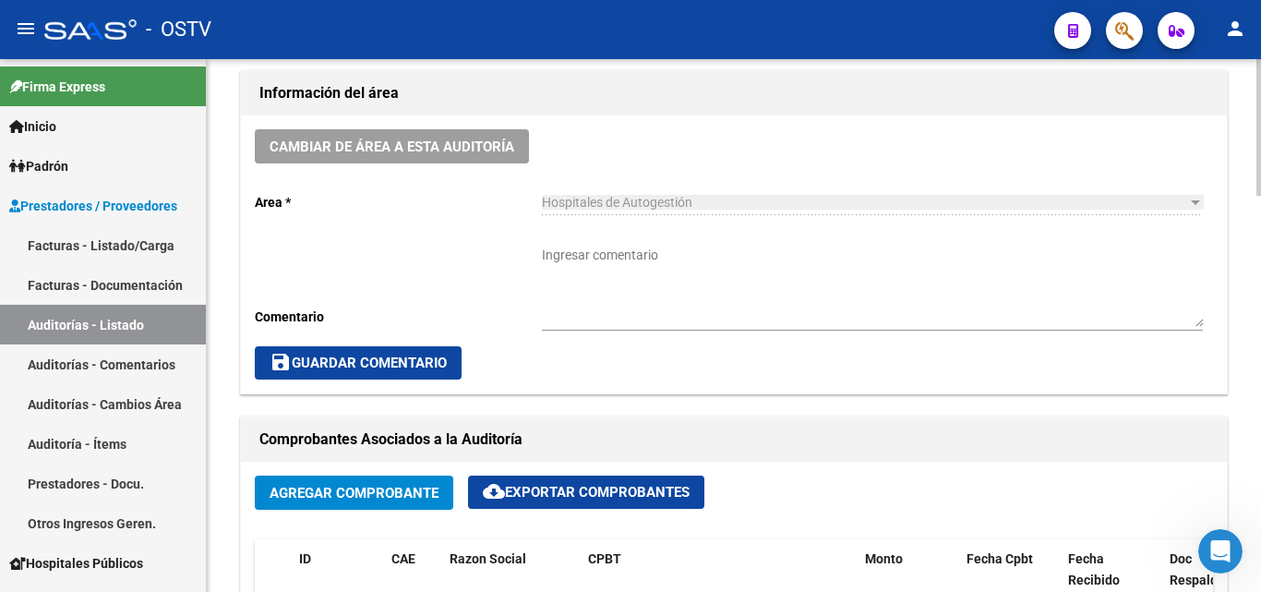
scroll to position [554, 0]
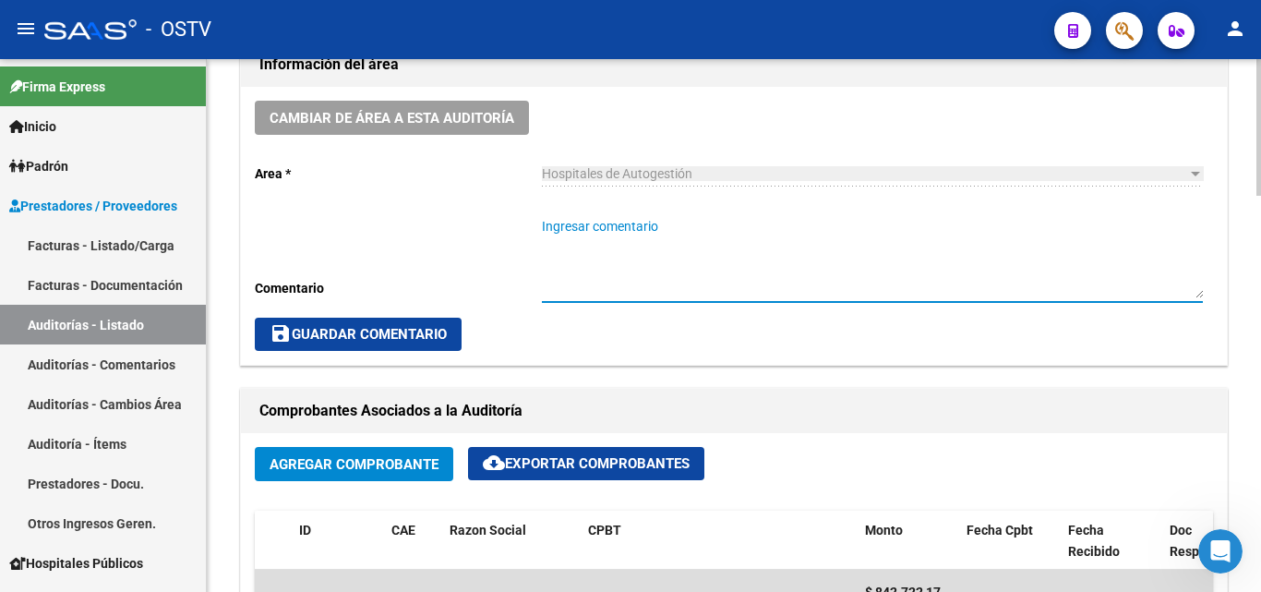
click at [672, 243] on textarea "Ingresar comentario" at bounding box center [872, 257] width 661 height 81
type textarea "EN ANALISIS"
click at [440, 337] on span "save Guardar Comentario" at bounding box center [358, 334] width 177 height 17
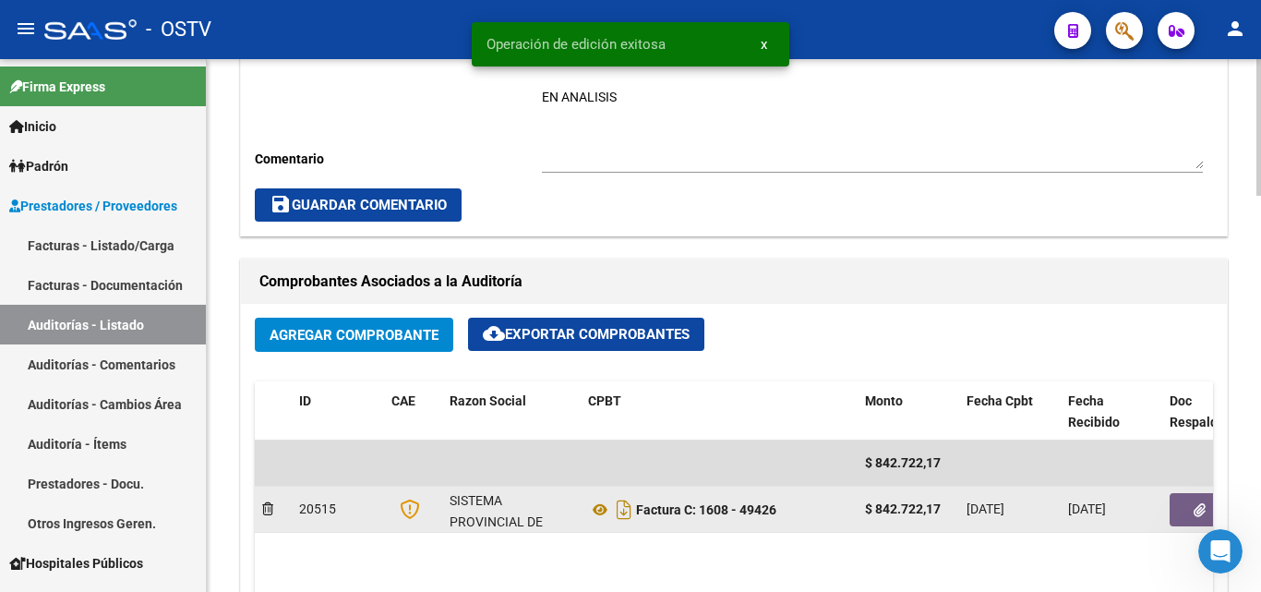
scroll to position [738, 0]
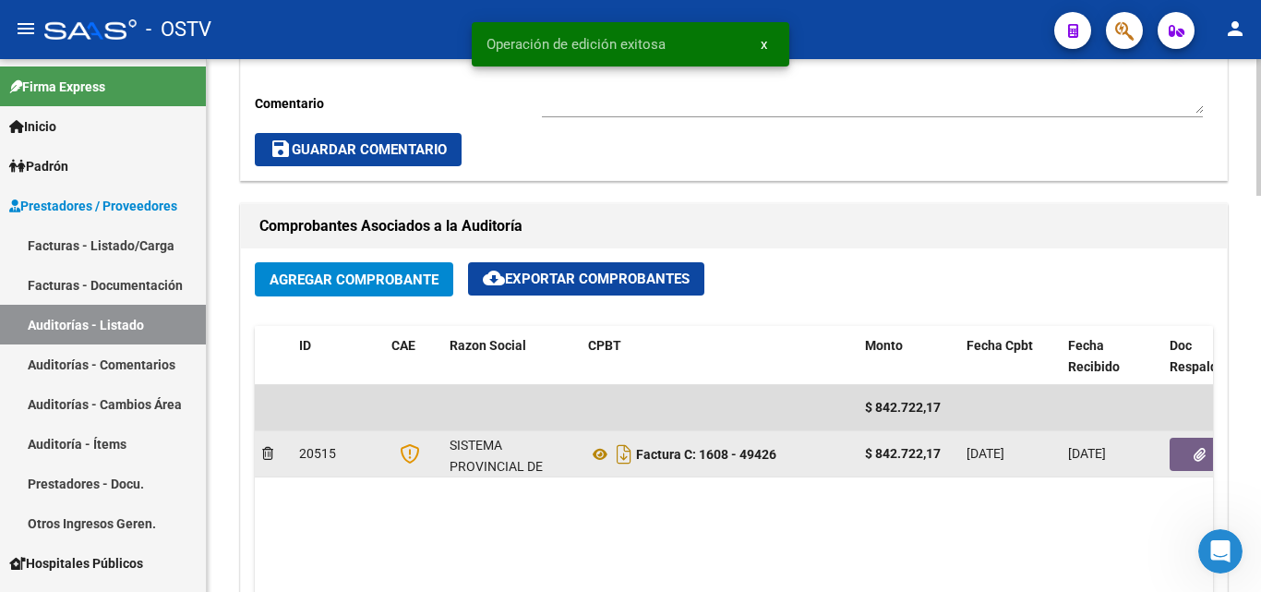
click at [1197, 453] on icon "button" at bounding box center [1199, 455] width 12 height 14
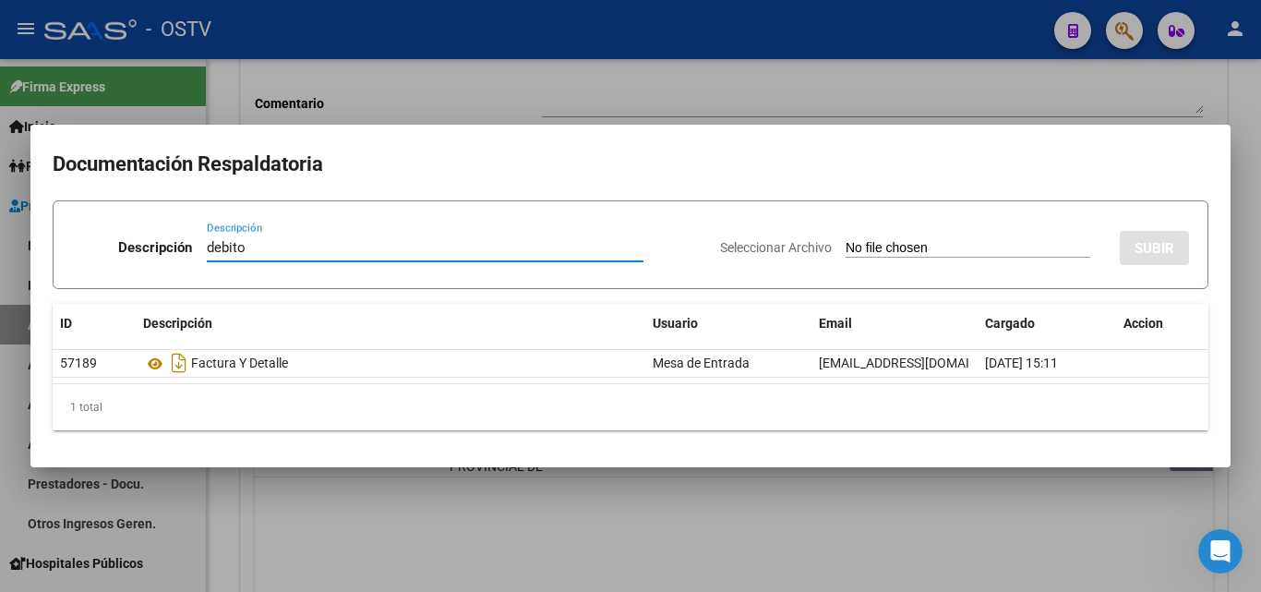
type input "debito"
click at [876, 244] on input "Seleccionar Archivo" at bounding box center [967, 249] width 245 height 18
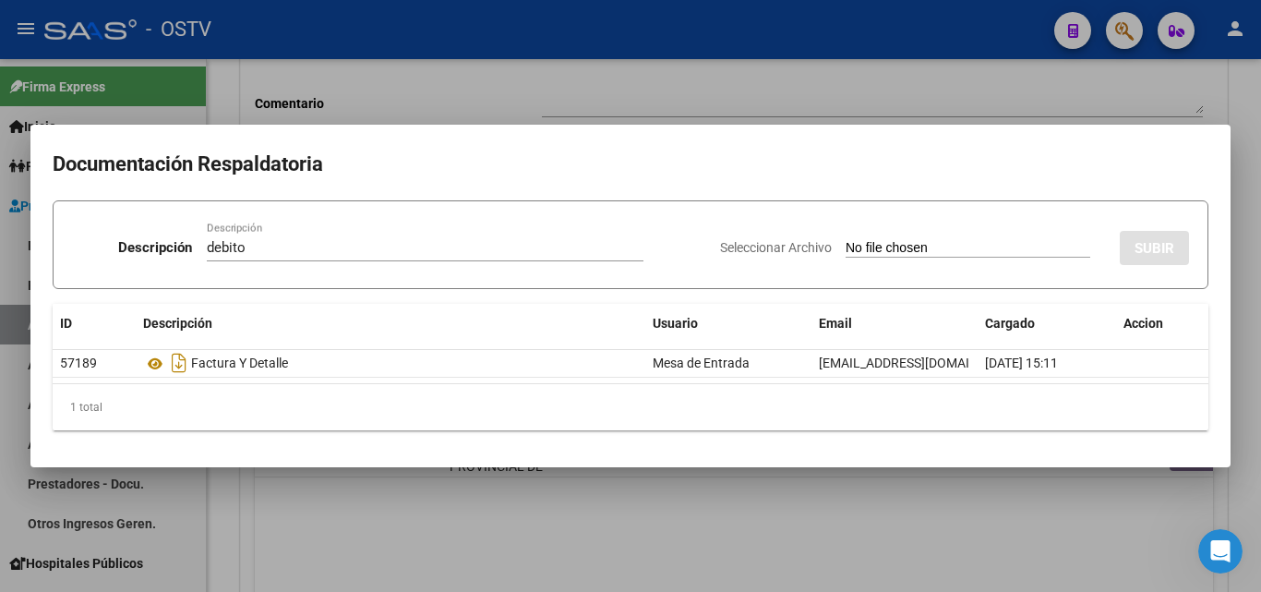
type input "C:\fakepath\DEBITO FC 1608-49426.pdf"
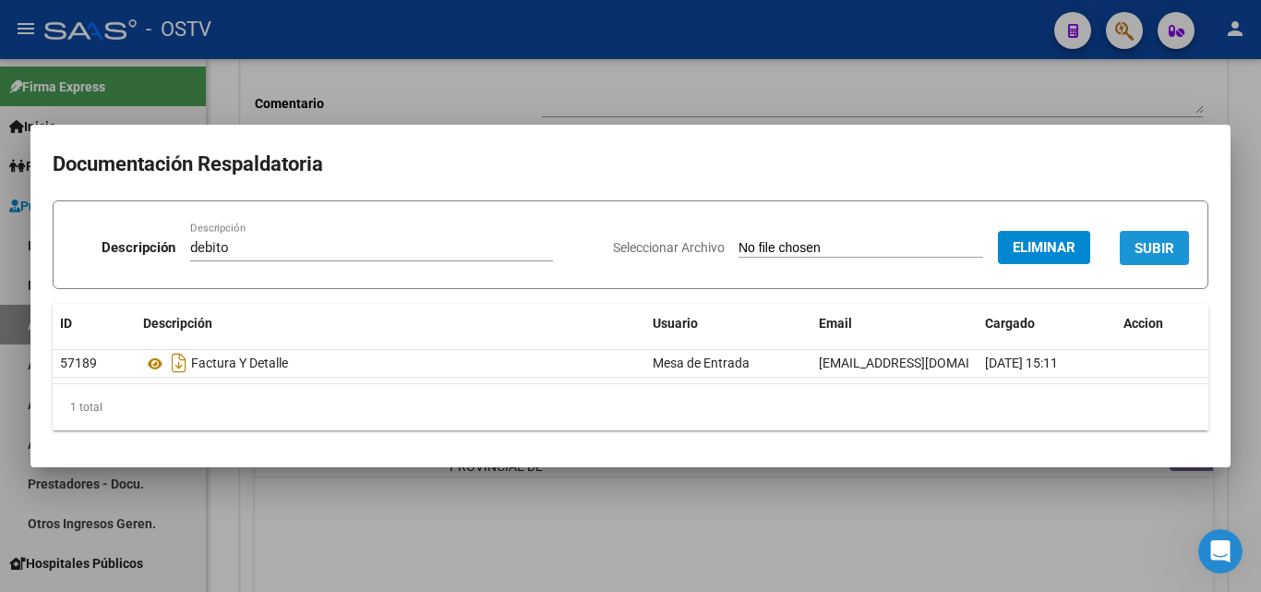
click at [1144, 251] on span "SUBIR" at bounding box center [1154, 248] width 40 height 17
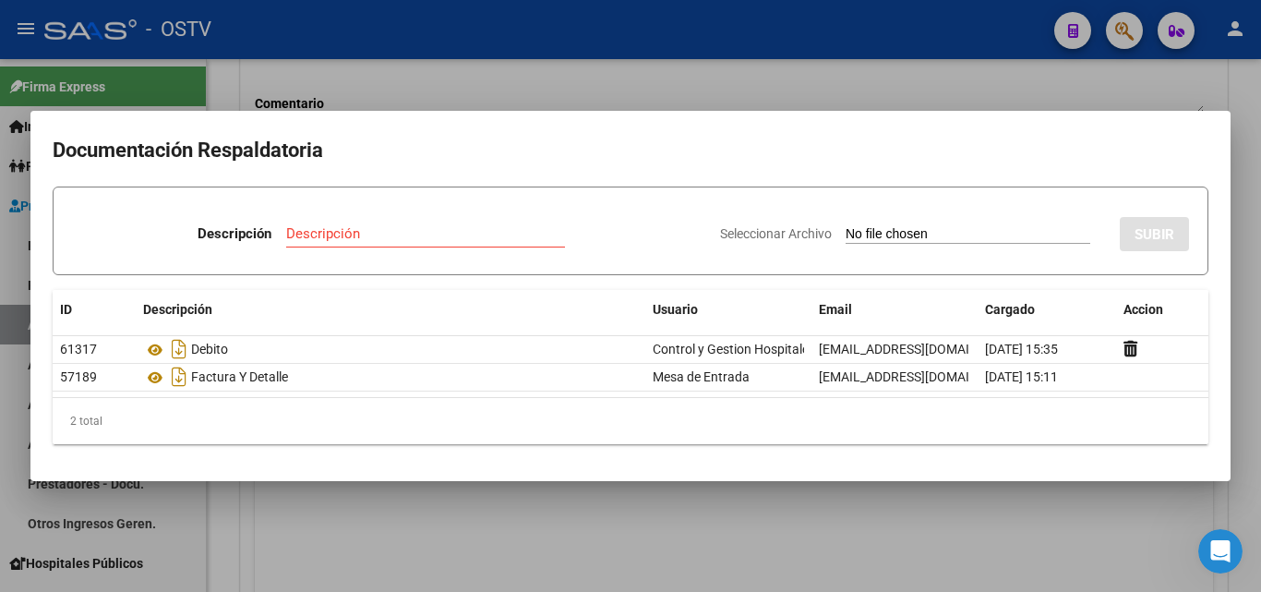
click at [920, 84] on div at bounding box center [630, 296] width 1261 height 592
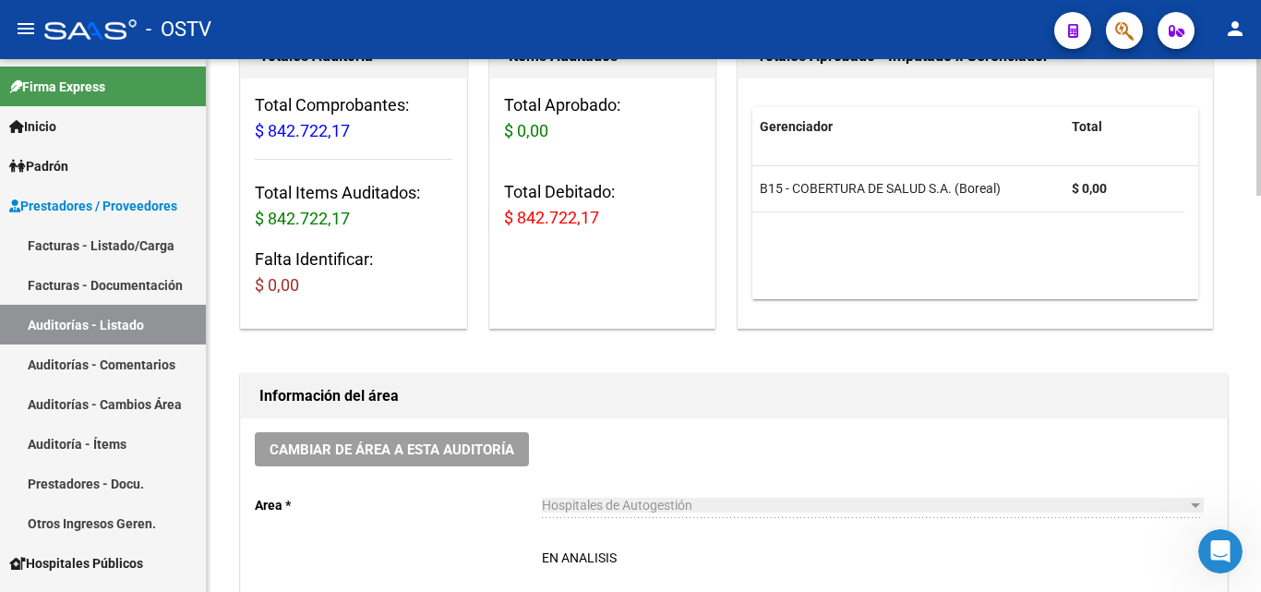
scroll to position [0, 0]
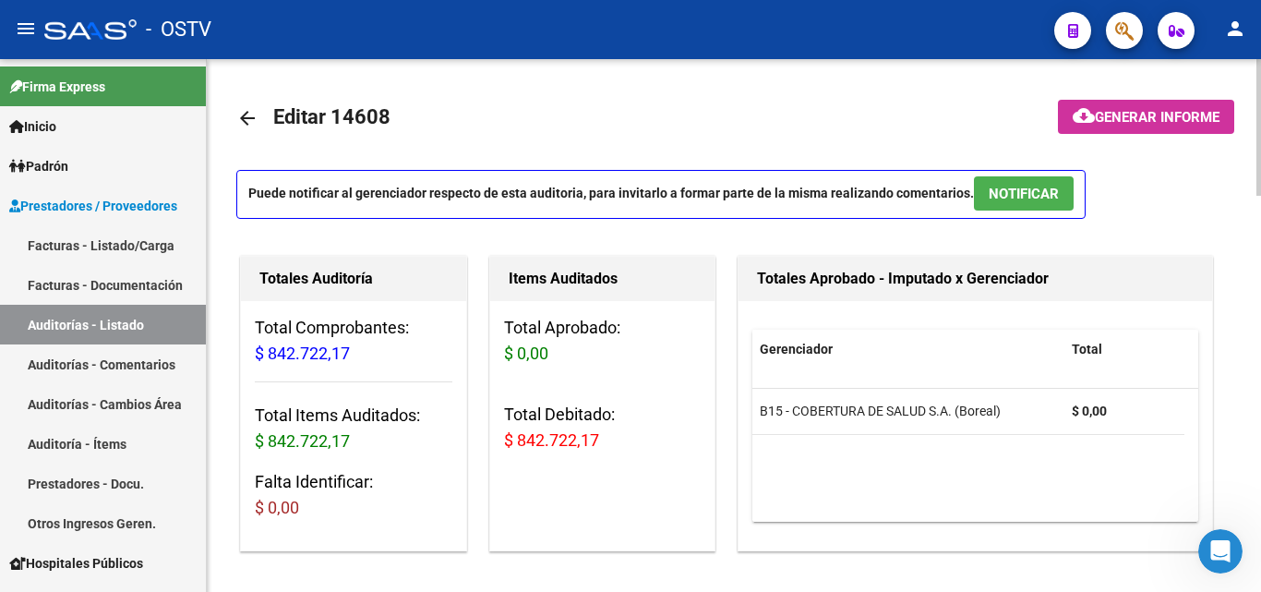
click at [1005, 187] on span "NOTIFICAR" at bounding box center [1024, 194] width 70 height 17
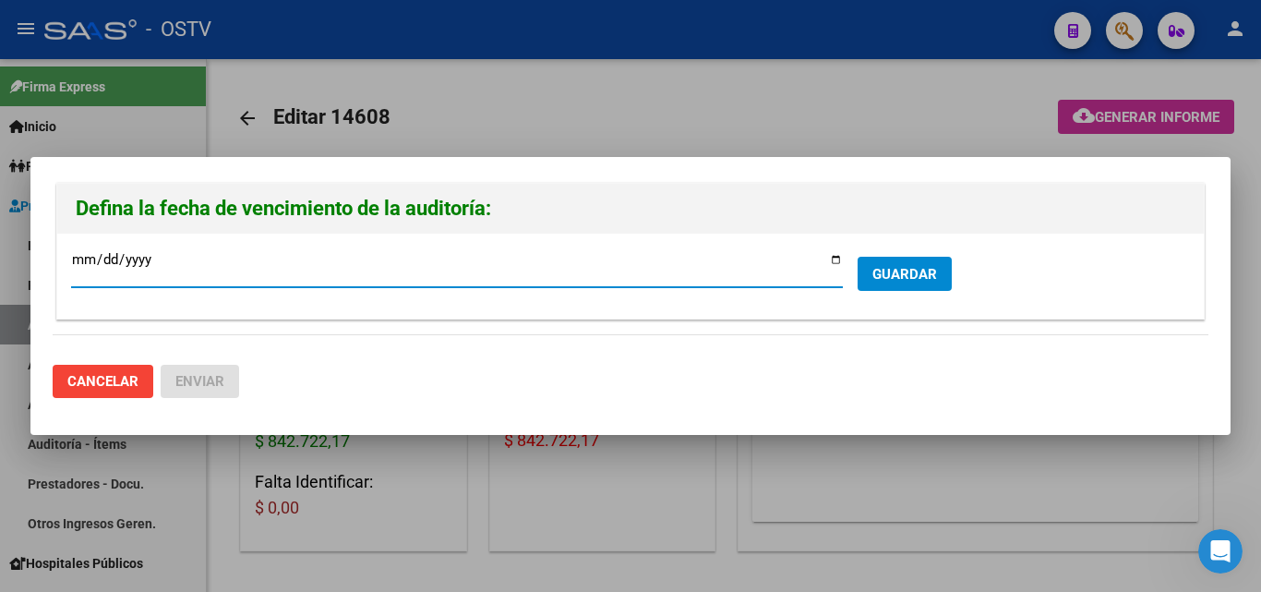
click at [505, 85] on div at bounding box center [630, 296] width 1261 height 592
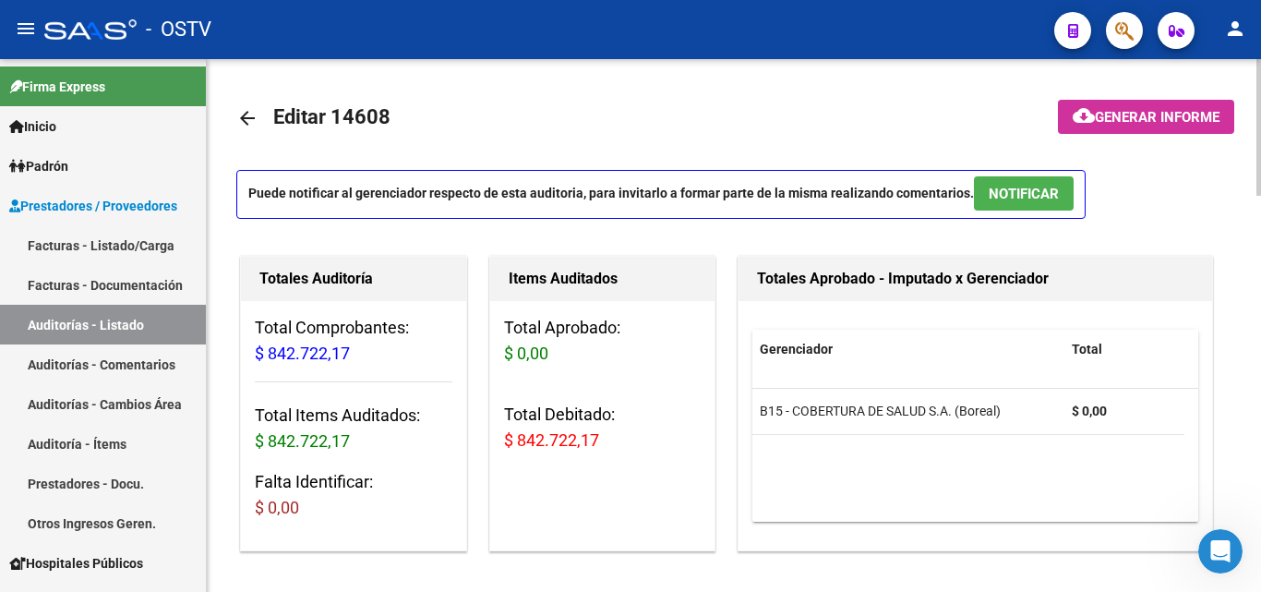
click at [1013, 191] on span "NOTIFICAR" at bounding box center [1024, 194] width 70 height 17
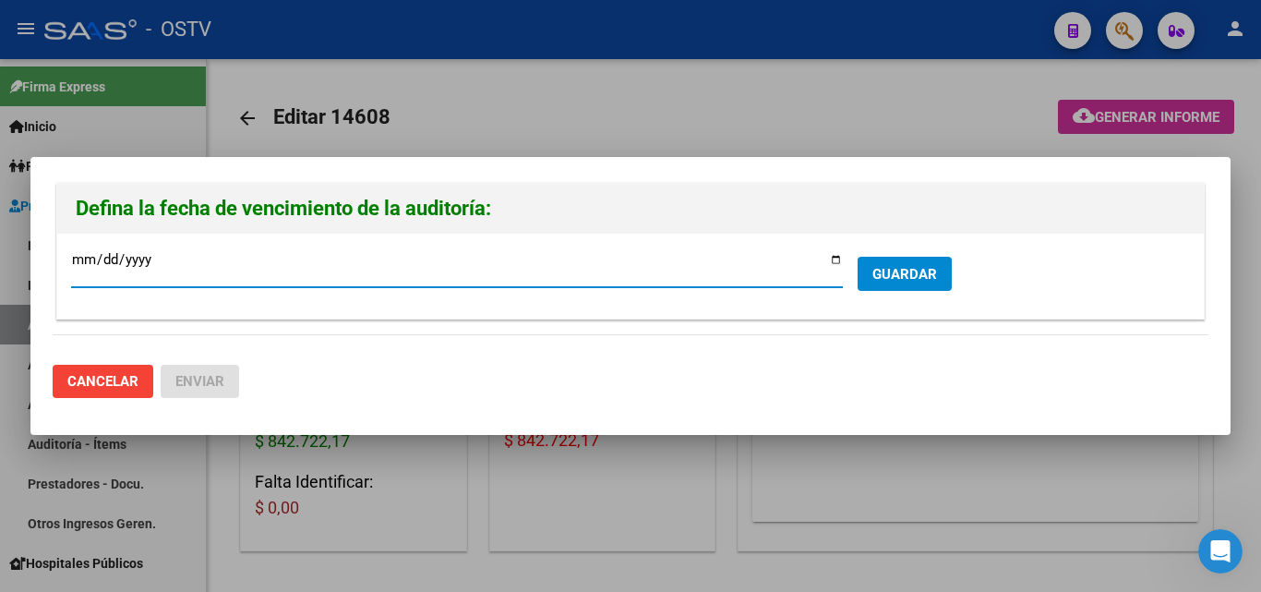
click at [730, 70] on div at bounding box center [630, 296] width 1261 height 592
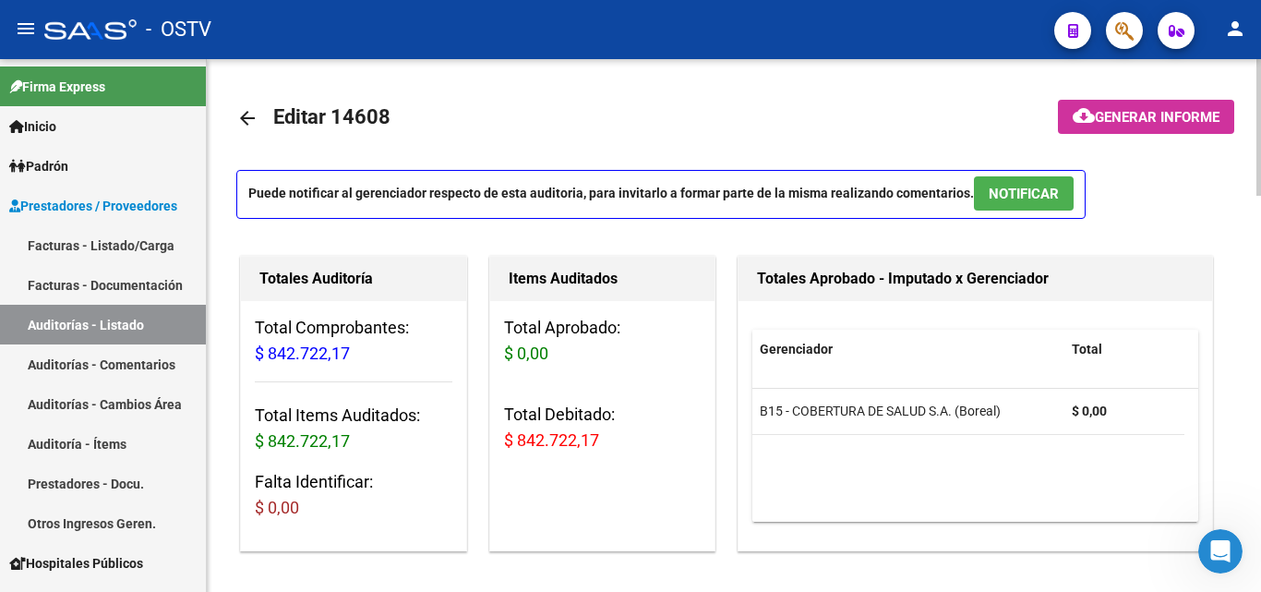
click at [1010, 199] on span "NOTIFICAR" at bounding box center [1024, 194] width 70 height 17
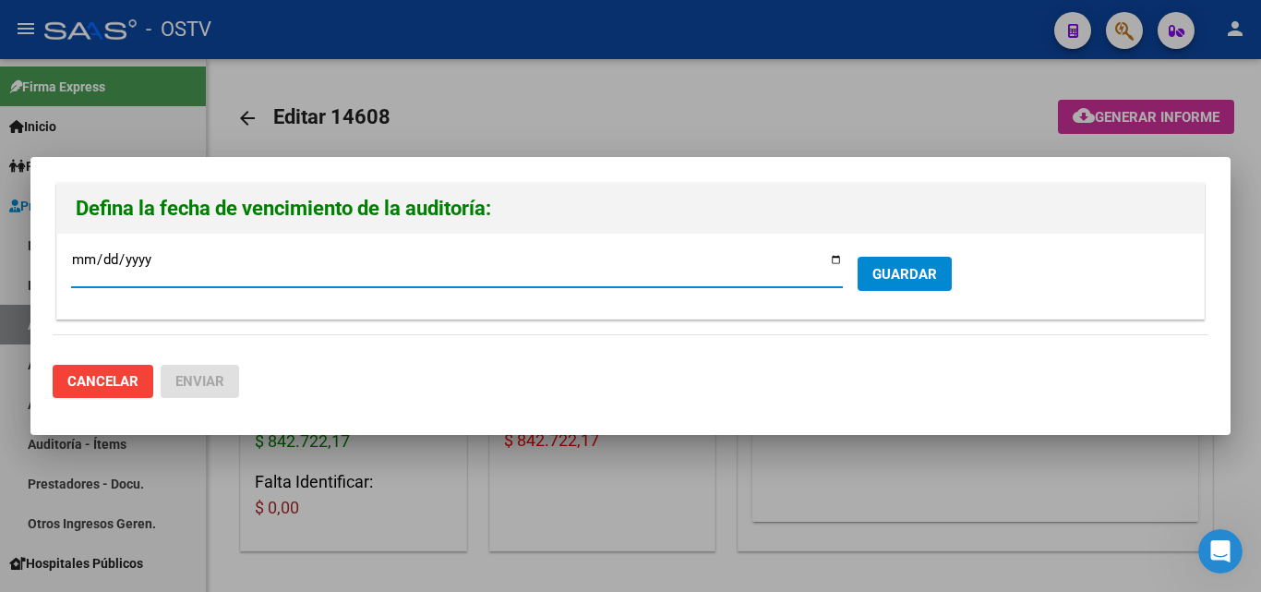
click at [835, 259] on input "[DATE]" at bounding box center [457, 267] width 772 height 30
click at [162, 255] on input "[DATE]" at bounding box center [457, 267] width 772 height 30
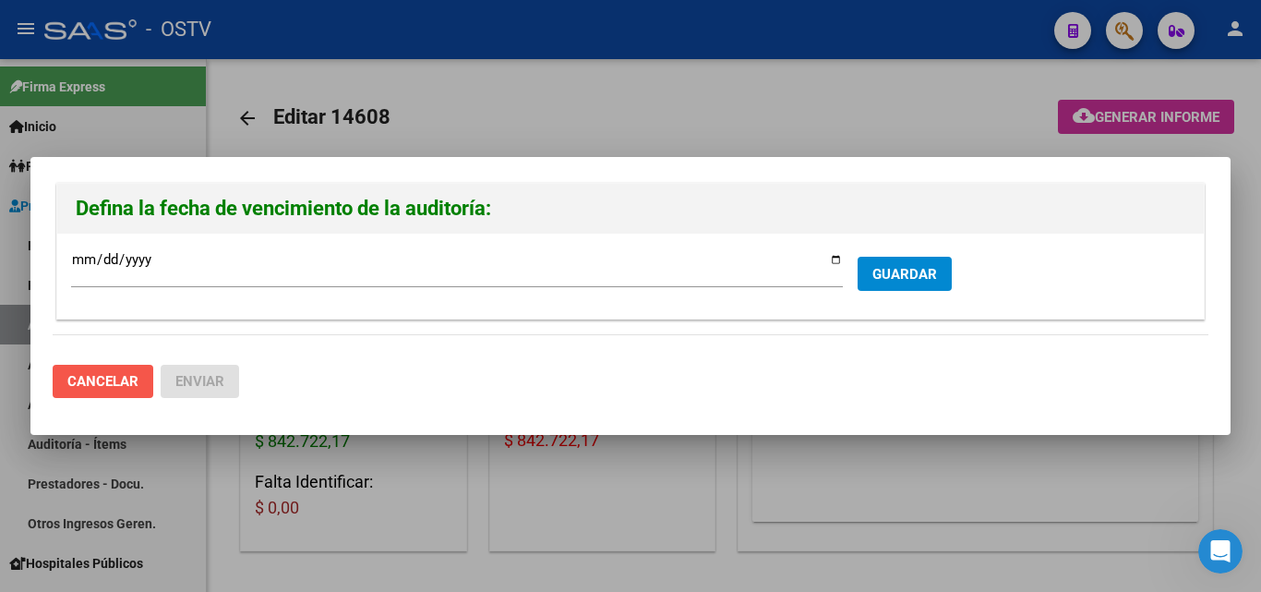
click at [99, 378] on span "Cancelar" at bounding box center [102, 381] width 71 height 17
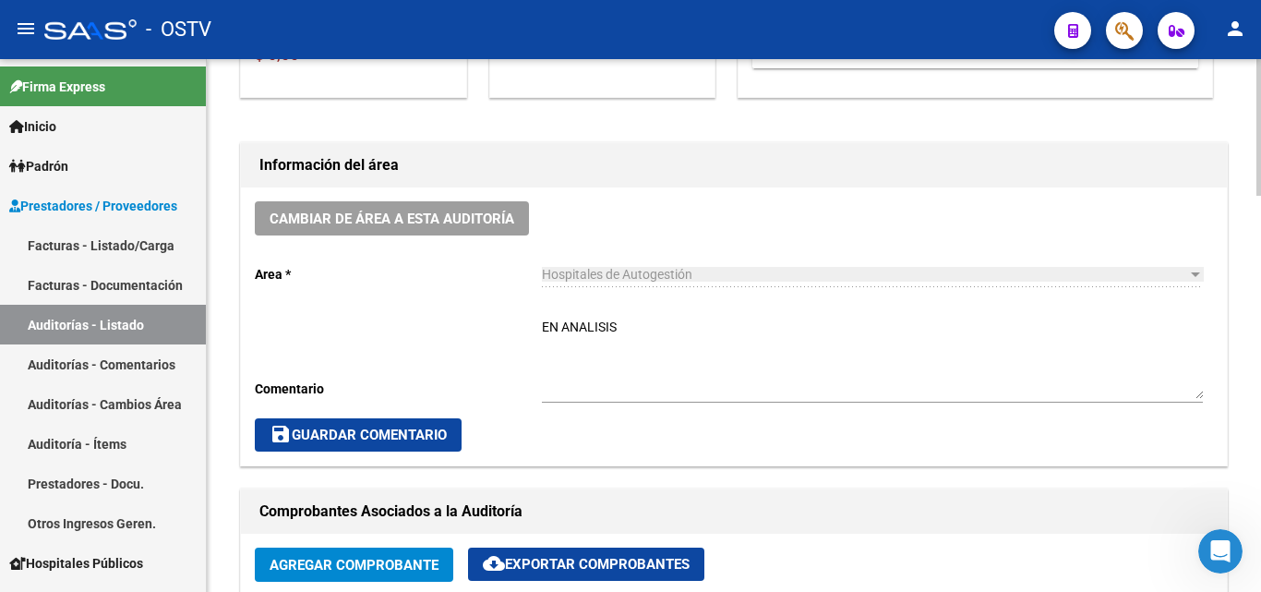
scroll to position [462, 0]
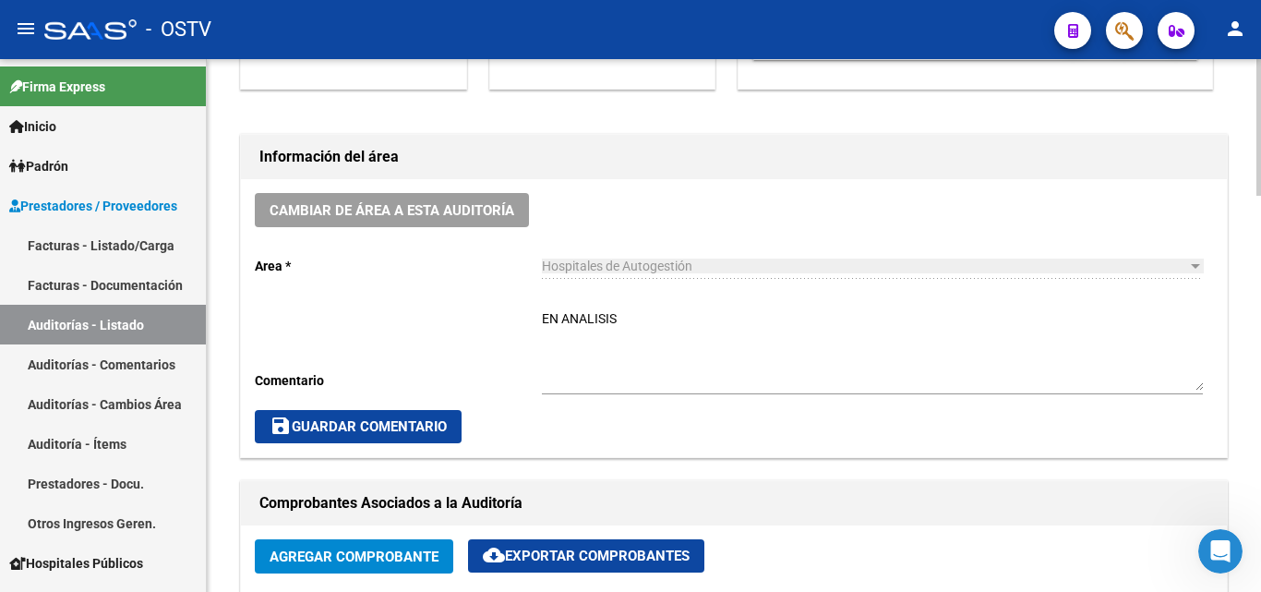
click at [352, 423] on span "save Guardar Comentario" at bounding box center [358, 426] width 177 height 17
click at [144, 333] on link "Auditorías - Listado" at bounding box center [103, 325] width 206 height 40
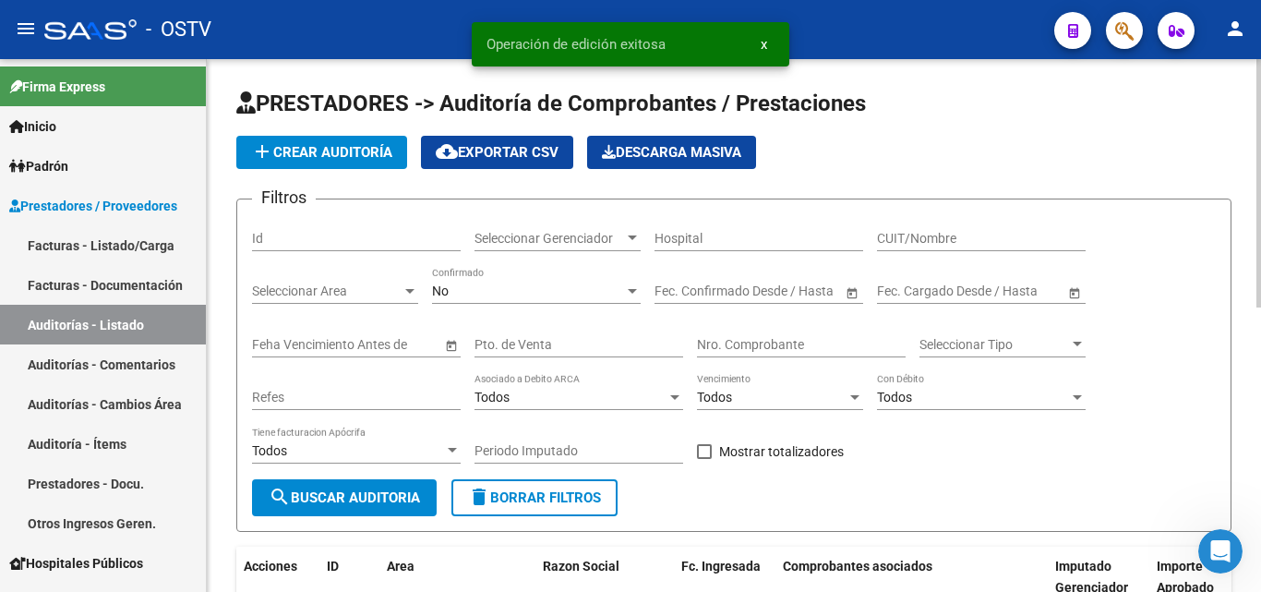
click at [737, 341] on input "Nro. Comprobante" at bounding box center [801, 345] width 209 height 16
paste input "25748"
type input "25748"
click at [354, 488] on button "search Buscar Auditoria" at bounding box center [344, 497] width 185 height 37
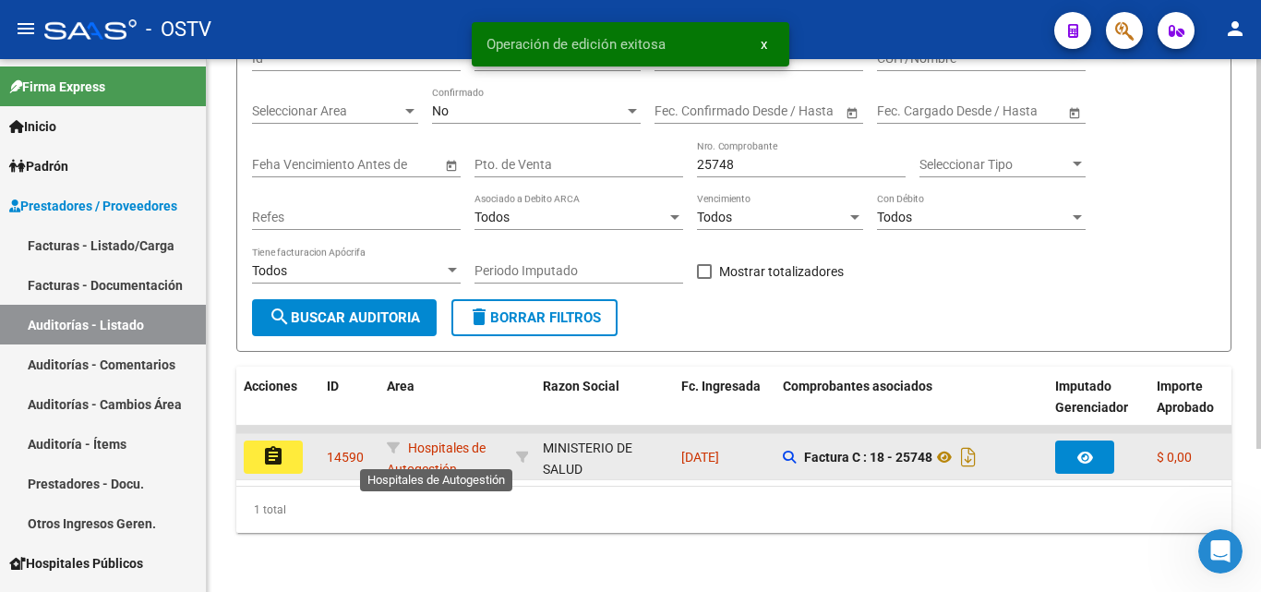
scroll to position [195, 0]
click at [273, 455] on button "assignment" at bounding box center [273, 456] width 59 height 33
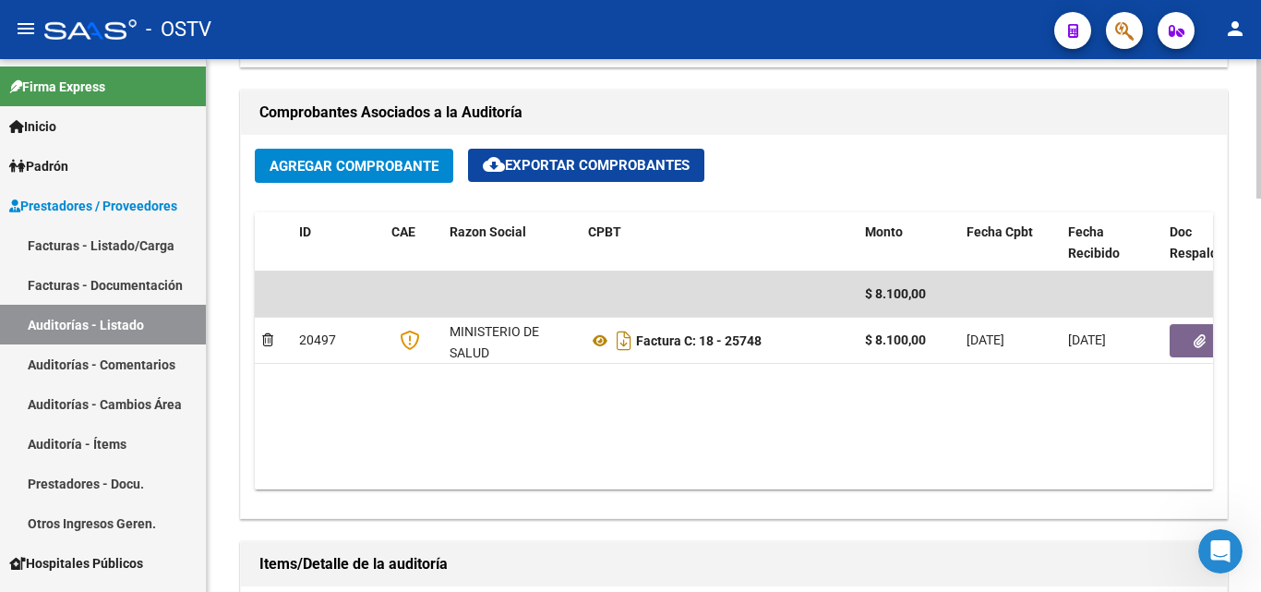
scroll to position [831, 0]
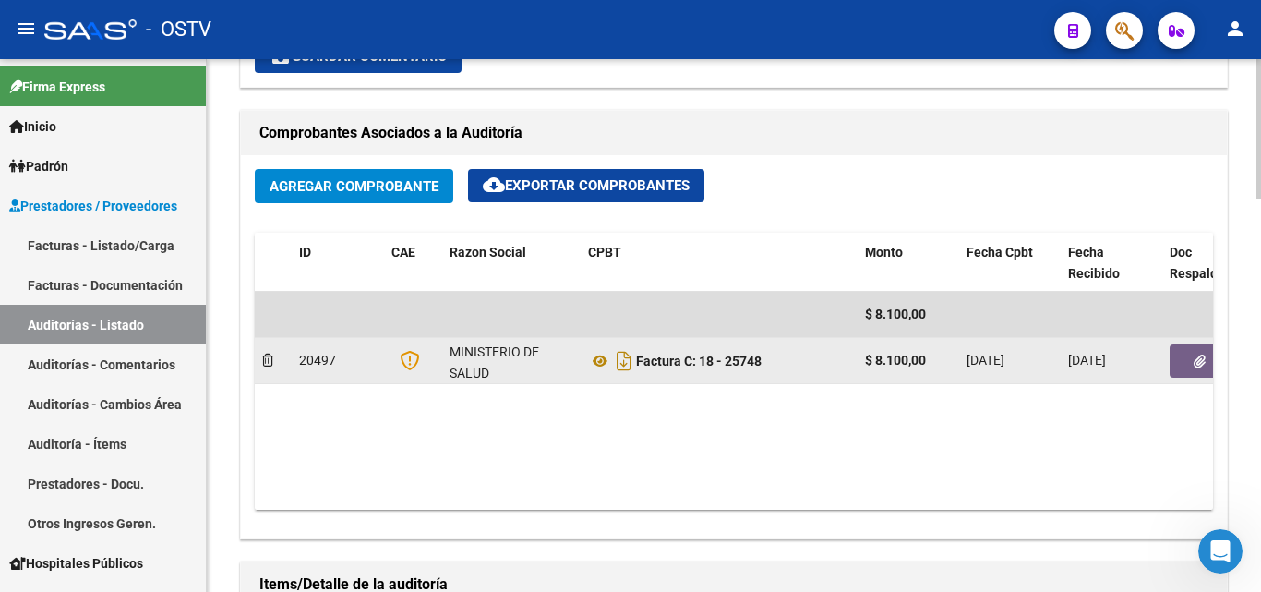
click at [1190, 366] on button "button" at bounding box center [1198, 360] width 59 height 33
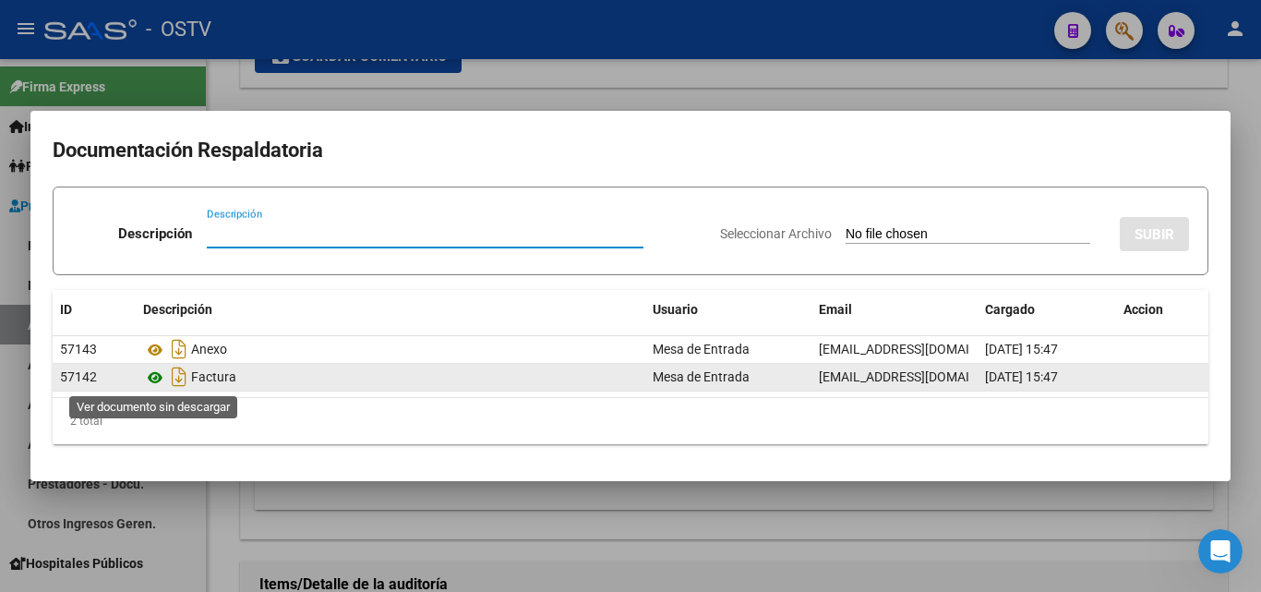
click at [160, 375] on icon at bounding box center [155, 377] width 24 height 22
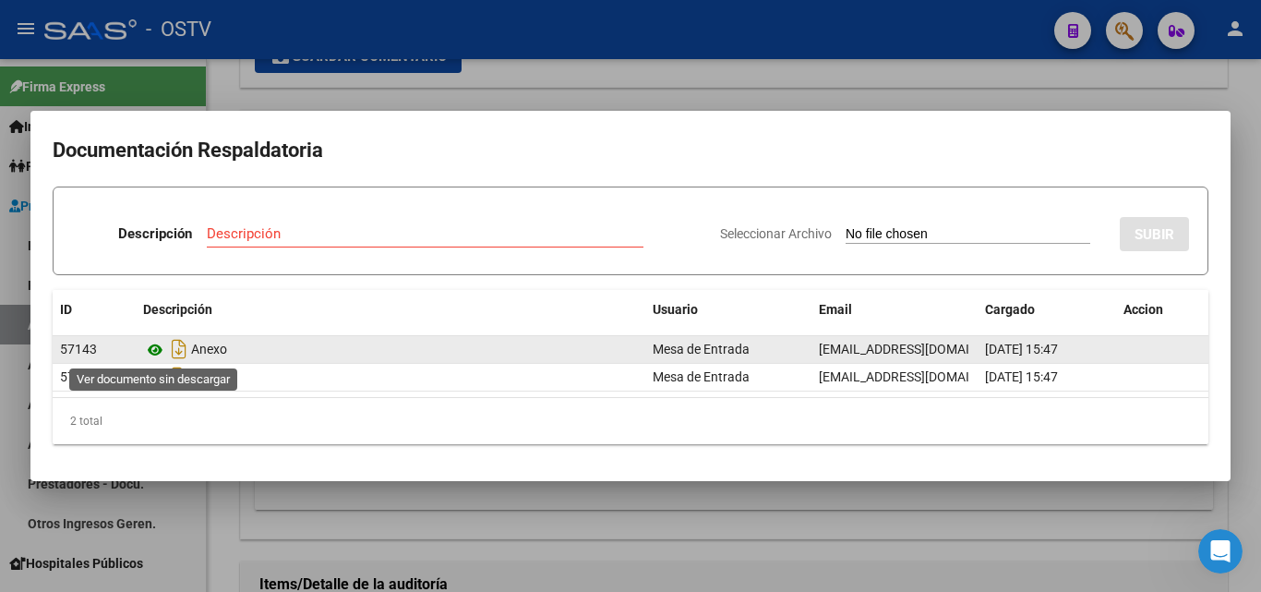
click at [160, 353] on icon at bounding box center [155, 350] width 24 height 22
